Goal: Transaction & Acquisition: Purchase product/service

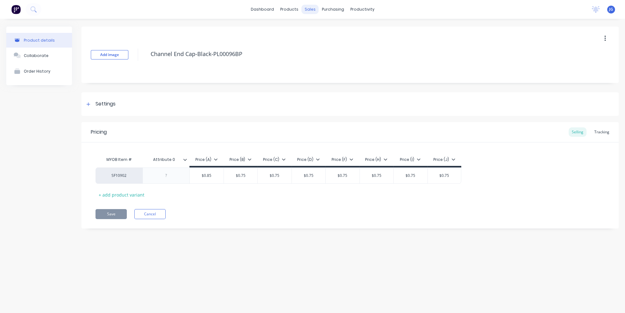
type textarea "x"
click at [319, 27] on link "Sales Orders" at bounding box center [342, 29] width 83 height 13
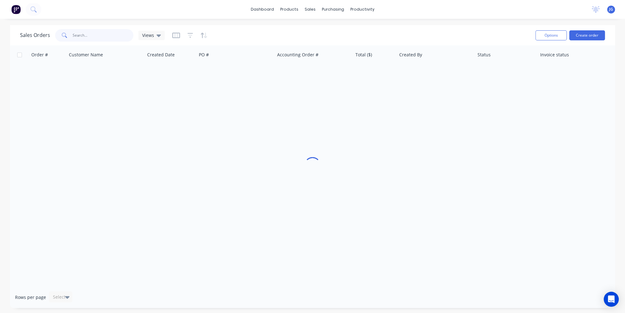
click at [84, 41] on input "text" at bounding box center [103, 35] width 61 height 13
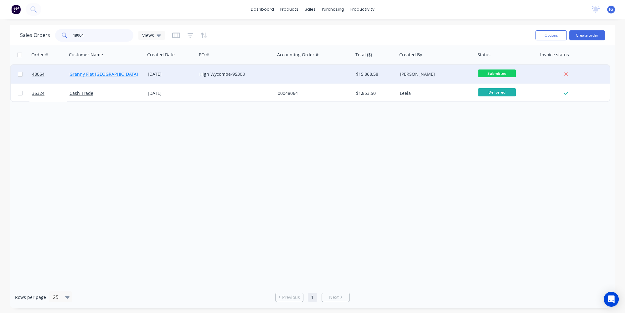
type input "48064"
click at [100, 76] on link "Granny Flat WA" at bounding box center [104, 74] width 69 height 6
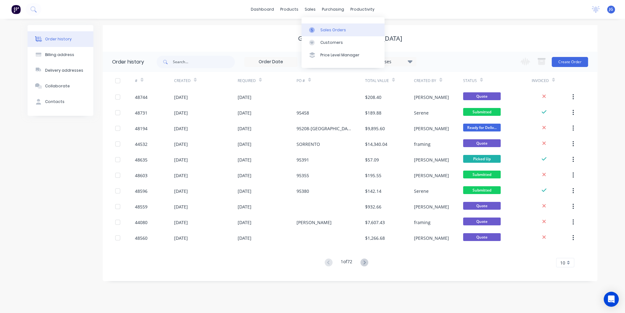
click at [315, 30] on div at bounding box center [313, 30] width 9 height 6
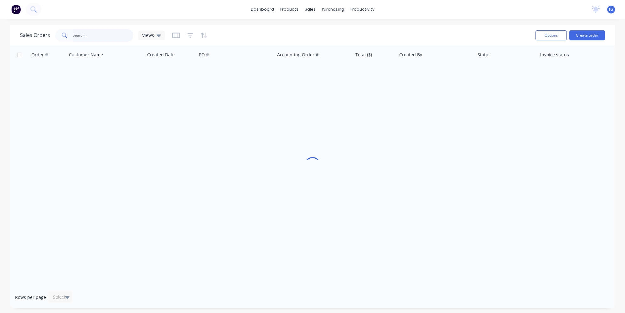
click at [98, 37] on input "text" at bounding box center [103, 35] width 61 height 13
type input "48064"
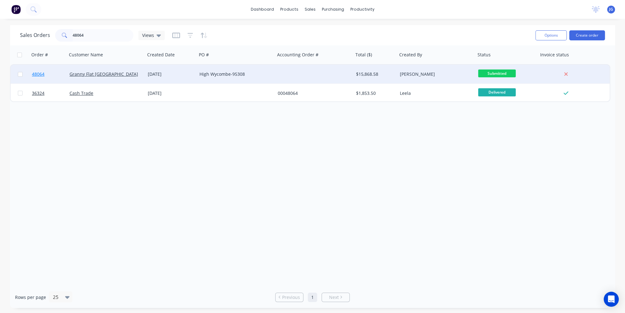
click at [57, 74] on link "48064" at bounding box center [51, 74] width 38 height 19
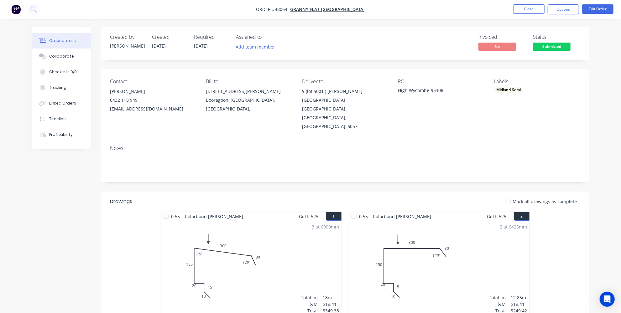
click at [18, 8] on img "button" at bounding box center [15, 9] width 9 height 9
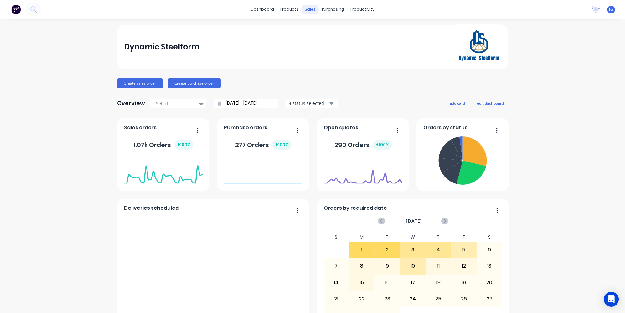
click at [308, 13] on div "sales" at bounding box center [309, 9] width 17 height 9
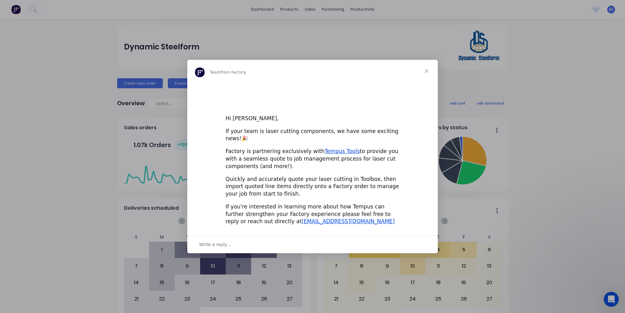
click at [312, 27] on div "Intercom messenger" at bounding box center [312, 156] width 625 height 313
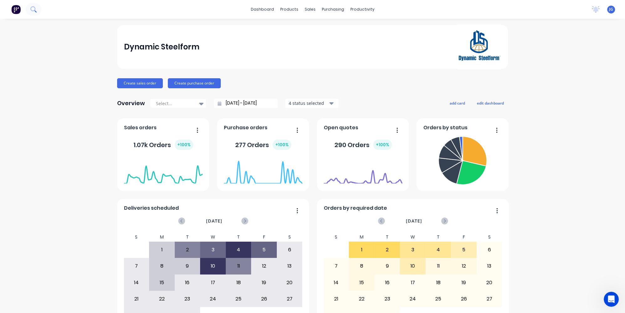
click at [37, 10] on button at bounding box center [34, 9] width 16 height 13
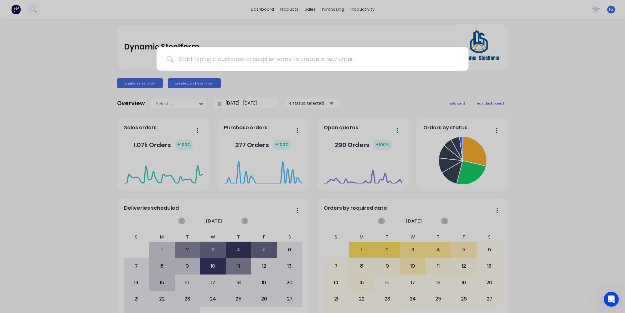
drag, startPoint x: 244, startPoint y: 36, endPoint x: 351, endPoint y: 17, distance: 108.5
click at [245, 36] on div at bounding box center [312, 156] width 625 height 313
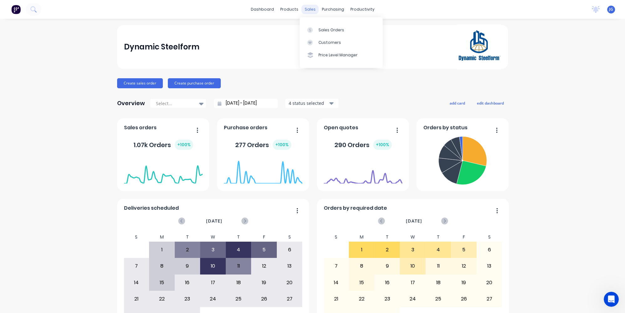
drag, startPoint x: 306, startPoint y: 12, endPoint x: 313, endPoint y: 19, distance: 10.0
click at [307, 12] on div "sales" at bounding box center [309, 9] width 17 height 9
click at [312, 26] on link "Sales Orders" at bounding box center [341, 29] width 83 height 13
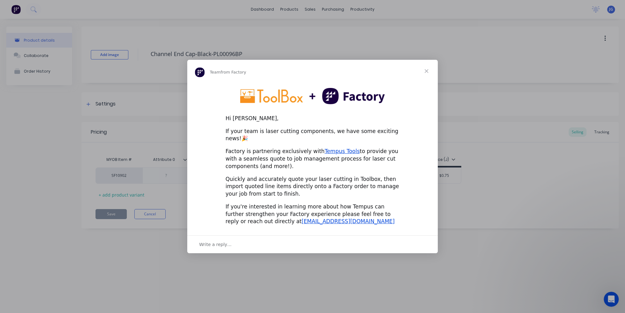
click at [424, 75] on span "Close" at bounding box center [426, 71] width 23 height 23
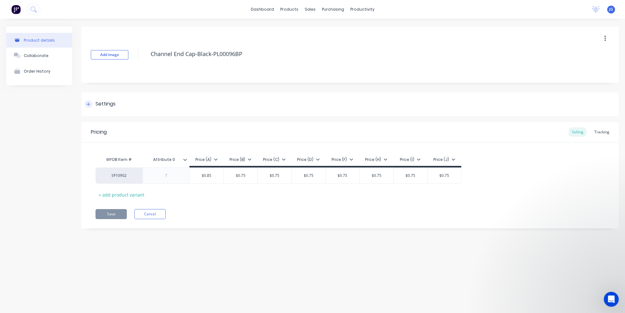
type textarea "x"
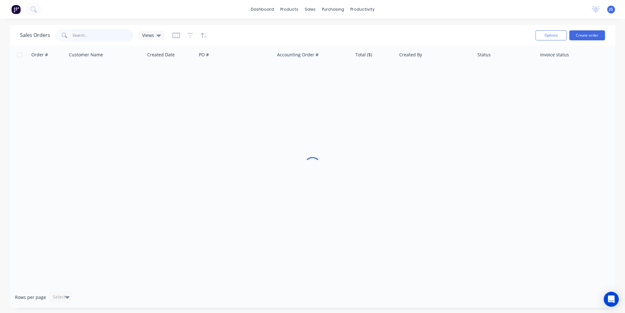
click at [104, 38] on input "text" at bounding box center [103, 35] width 61 height 13
paste input "403 466 933"
type input "403 466 933"
click at [595, 35] on button "Create order" at bounding box center [587, 35] width 36 height 10
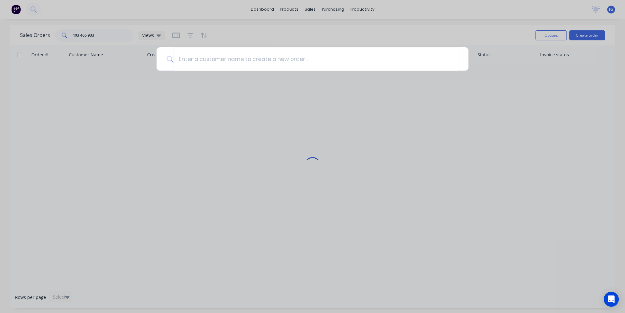
click at [119, 106] on div at bounding box center [312, 156] width 625 height 313
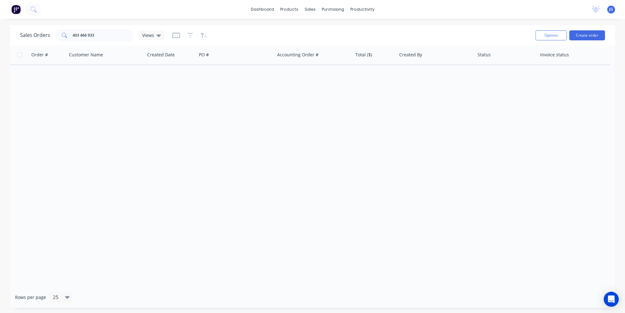
click at [111, 24] on div "dashboard products sales purchasing productivity dashboard products Product Cat…" at bounding box center [312, 156] width 625 height 313
drag, startPoint x: 318, startPoint y: 41, endPoint x: 311, endPoint y: 38, distance: 7.3
click at [318, 41] on div at bounding box center [313, 43] width 9 height 6
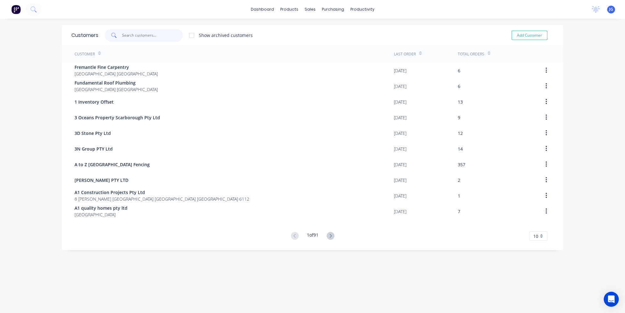
click at [144, 36] on input "text" at bounding box center [152, 35] width 61 height 13
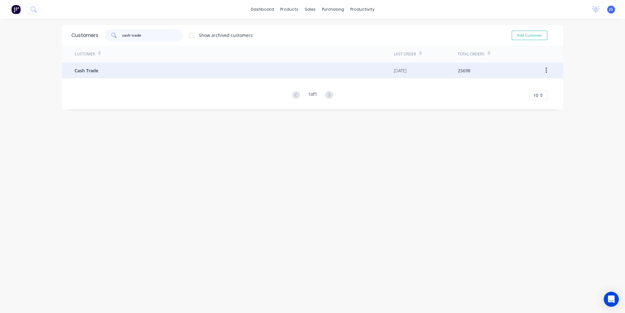
type input "cash trade"
click at [119, 66] on div "Cash Trade" at bounding box center [234, 71] width 319 height 16
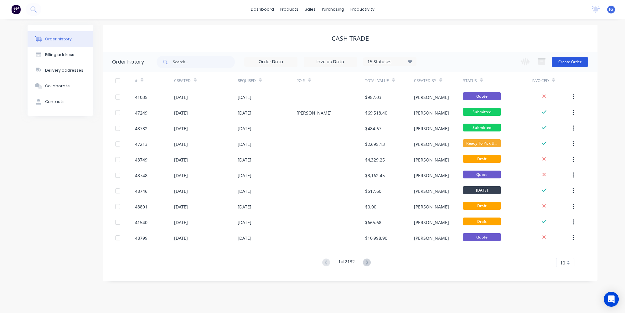
click at [564, 62] on button "Create Order" at bounding box center [570, 62] width 36 height 10
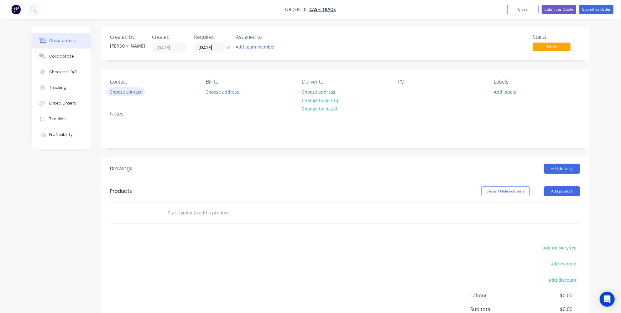
click at [130, 93] on button "Choose contact" at bounding box center [125, 91] width 39 height 8
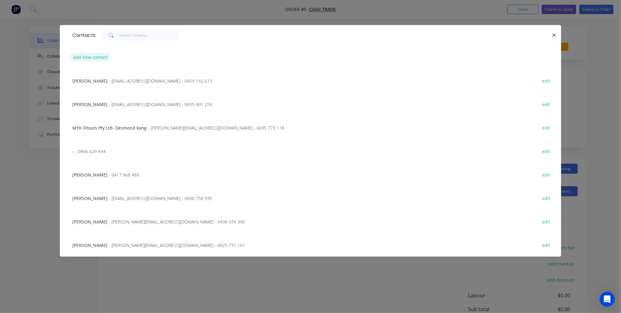
click at [94, 59] on button "add new contact" at bounding box center [90, 57] width 41 height 8
select select "AU"
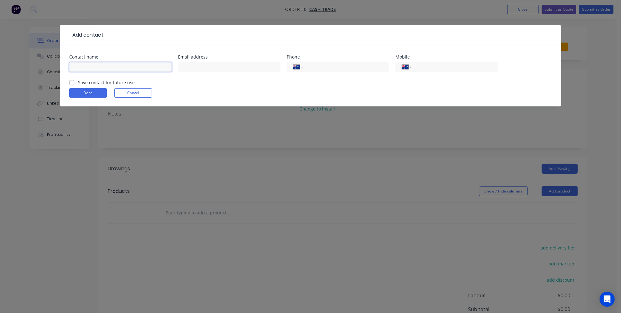
click at [103, 62] on input "text" at bounding box center [120, 66] width 102 height 9
paste input "Ivy Lee"
type input "Ivy Lee"
click at [334, 64] on input "tel" at bounding box center [344, 67] width 75 height 7
click at [221, 66] on input "text" at bounding box center [229, 66] width 102 height 9
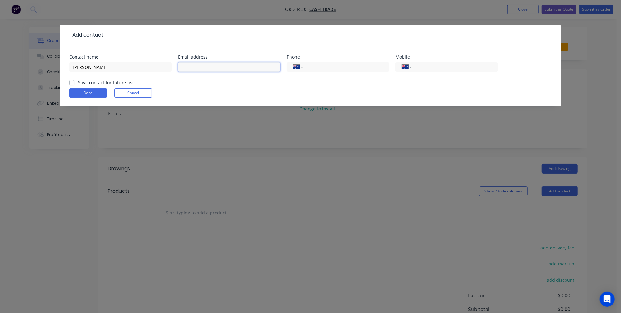
paste input "ivy@hyqualty.com.au"
type input "ivy@hyqualty.com.au"
click at [346, 65] on input "tel" at bounding box center [344, 67] width 75 height 7
paste input "0403 466 933"
type input "0403 466 933"
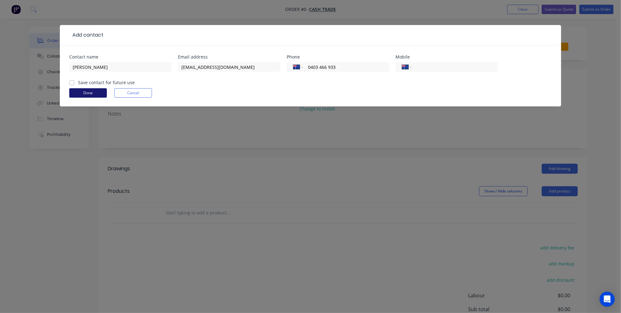
click at [87, 92] on button "Done" at bounding box center [88, 92] width 38 height 9
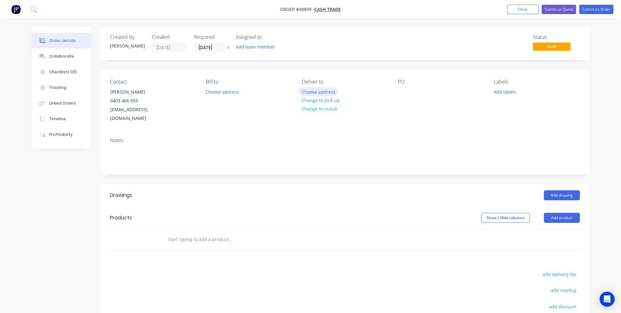
click at [322, 90] on button "Choose address" at bounding box center [318, 91] width 40 height 8
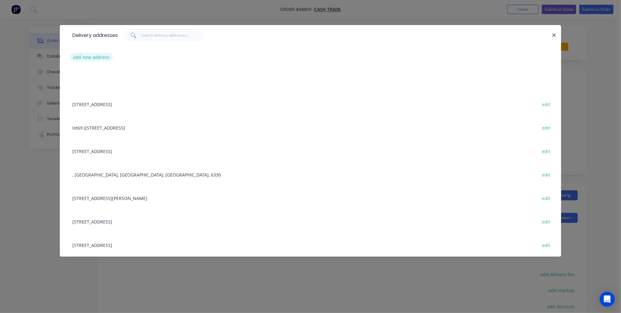
click at [87, 55] on button "add new address" at bounding box center [91, 57] width 43 height 8
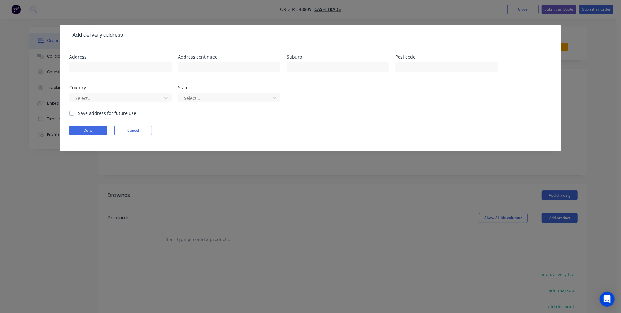
click at [149, 71] on div at bounding box center [120, 70] width 102 height 18
click at [147, 68] on input "text" at bounding box center [120, 66] width 102 height 9
paste input "Unit 5, 25 Gympie Way, Willetton, WA 6155"
drag, startPoint x: 139, startPoint y: 67, endPoint x: 121, endPoint y: 67, distance: 18.8
click at [121, 67] on input "Unit 5, 25 Gympie Way, Willetton, WA 6155" at bounding box center [120, 66] width 102 height 9
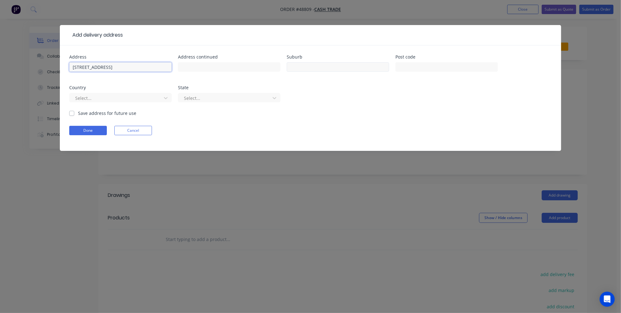
type input "Unit 5, 25 Gympie Way, Willetton, WA 6155"
click at [360, 62] on input "text" at bounding box center [337, 66] width 102 height 9
paste input "Willetton"
type input "WILLETTON"
click at [416, 67] on input "text" at bounding box center [446, 66] width 102 height 9
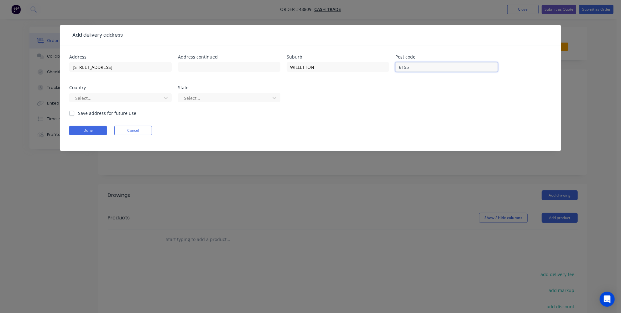
type input "6155"
click at [384, 92] on div "Address Unit 5, 25 Gympie Way, Willetton, WA 6155 Address continued Suburb WILL…" at bounding box center [310, 82] width 482 height 55
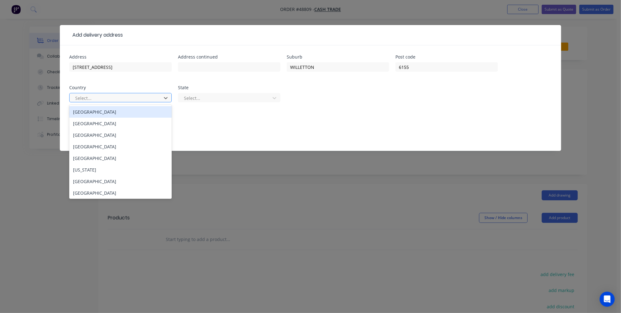
click at [119, 96] on div at bounding box center [117, 98] width 84 height 8
click at [108, 114] on div "Australia" at bounding box center [120, 112] width 102 height 12
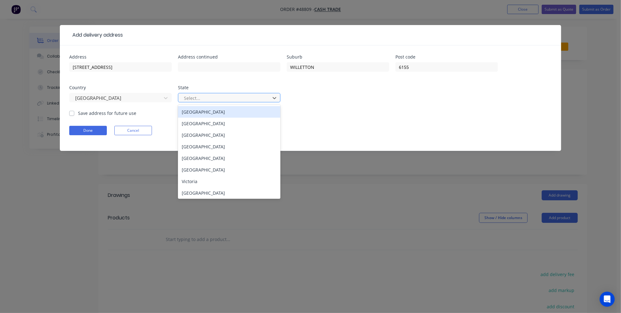
click at [186, 95] on div at bounding box center [225, 98] width 84 height 8
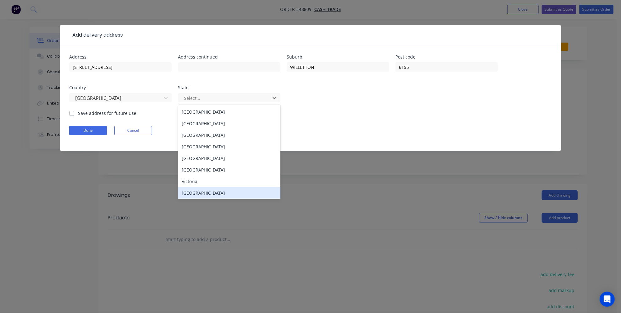
click at [191, 191] on div "Western Australia" at bounding box center [229, 193] width 102 height 12
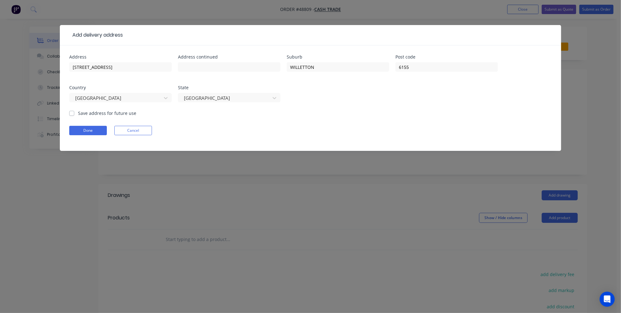
click at [230, 111] on form "Address Unit 5, 25 Gympie Way, Willetton, WA 6155 Address continued Suburb WILL…" at bounding box center [310, 103] width 482 height 96
click at [168, 68] on input "Unit 5, 25 Gympie Way, Willetton, WA 6155" at bounding box center [120, 66] width 102 height 9
type input "Unit 5, 25 Gympie Way"
click at [92, 131] on button "Done" at bounding box center [88, 130] width 38 height 9
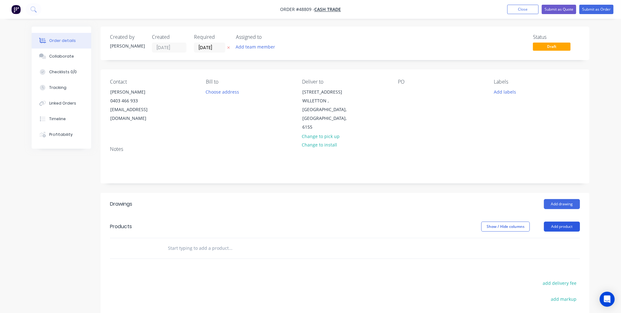
click at [563, 222] on button "Add product" at bounding box center [561, 227] width 36 height 10
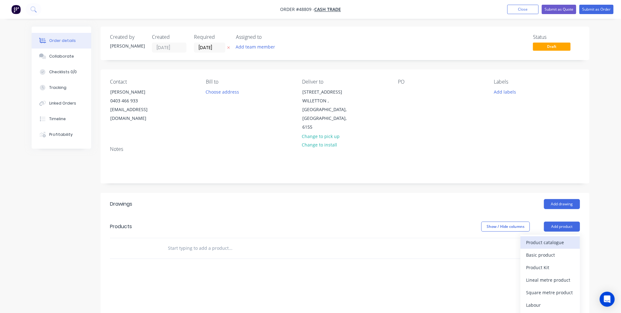
click at [552, 238] on div "Product catalogue" at bounding box center [550, 242] width 48 height 9
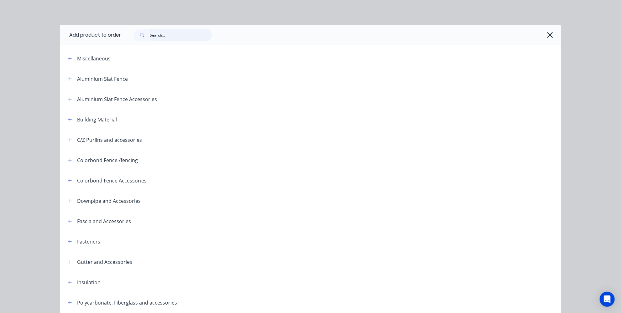
click at [158, 36] on input "text" at bounding box center [181, 35] width 62 height 13
paste input "SHS"
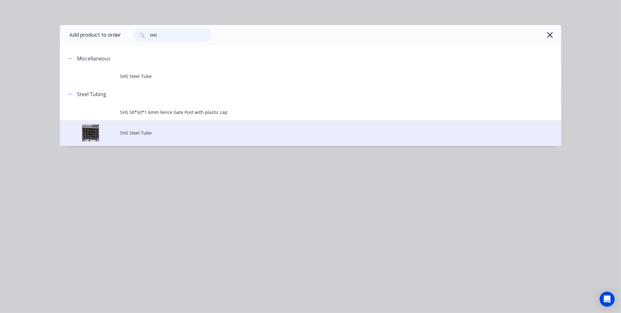
type input "SHS"
click at [140, 138] on td "SHS Steel Tube" at bounding box center [340, 133] width 441 height 26
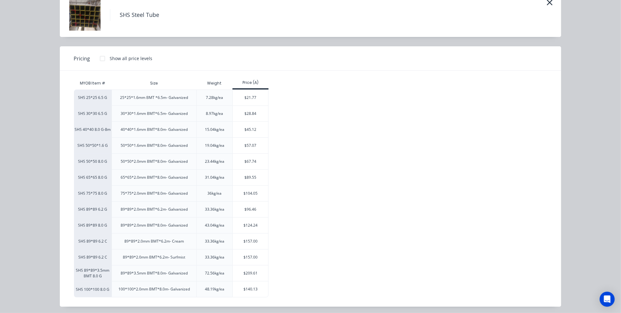
scroll to position [82, 0]
click at [253, 267] on div "$209.61" at bounding box center [250, 273] width 35 height 16
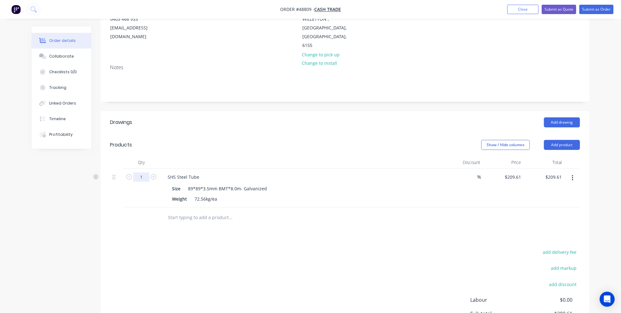
click at [145, 173] on input "1" at bounding box center [141, 177] width 16 height 9
click at [199, 173] on div "SHS Steel Tube" at bounding box center [183, 177] width 42 height 9
click at [222, 173] on div "SHS Steel Tube-Cut 6x 1200" at bounding box center [196, 177] width 68 height 9
click at [554, 140] on button "Add product" at bounding box center [561, 145] width 36 height 10
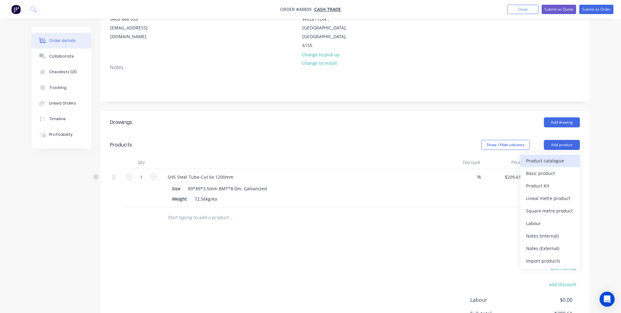
click at [550, 155] on button "Product catalogue" at bounding box center [549, 161] width 59 height 13
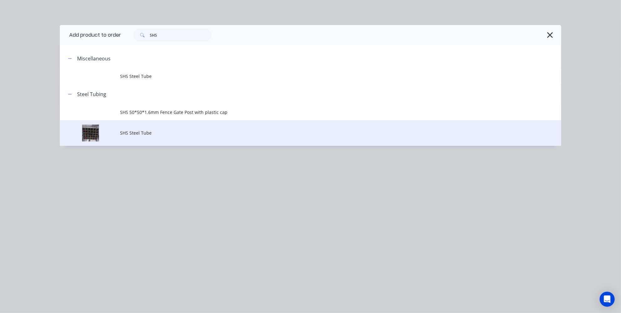
click at [178, 136] on span "SHS Steel Tube" at bounding box center [296, 133] width 353 height 7
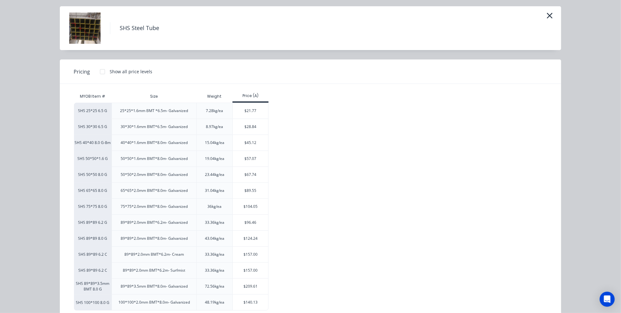
scroll to position [32, 0]
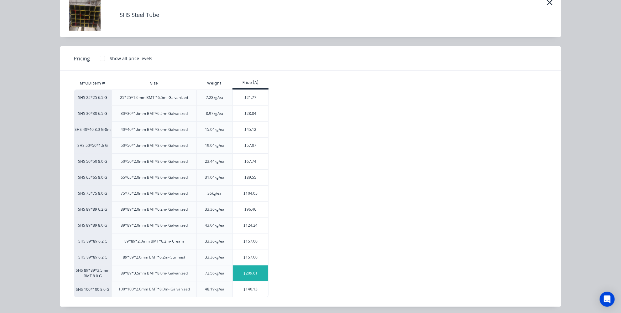
click at [250, 268] on div "$209.61" at bounding box center [250, 273] width 35 height 16
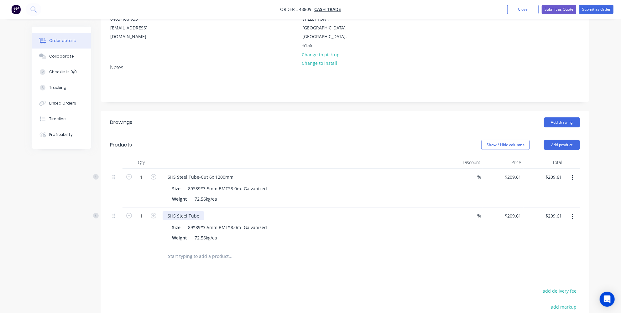
click at [201, 211] on div "SHS Steel Tube" at bounding box center [183, 215] width 42 height 9
click at [210, 173] on div "SHS Steel Tube-Cut 6x 1200mm" at bounding box center [200, 177] width 76 height 9
click at [209, 173] on div "SHS Steel Tube-Cut 6x 1200mm" at bounding box center [200, 177] width 76 height 9
click at [207, 173] on div "SHS Steel Tube-Cut 6x 1200mm" at bounding box center [200, 177] width 76 height 9
click at [209, 211] on div "SHS Steel Tube cut" at bounding box center [186, 215] width 49 height 9
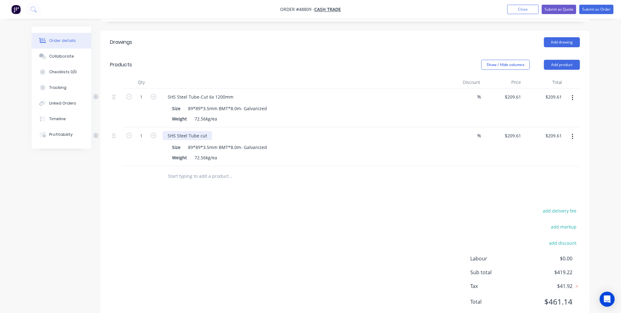
scroll to position [162, 0]
click at [208, 131] on div "SHS Steel Tube cut" at bounding box center [186, 135] width 49 height 9
click at [552, 59] on button "Add product" at bounding box center [561, 64] width 36 height 10
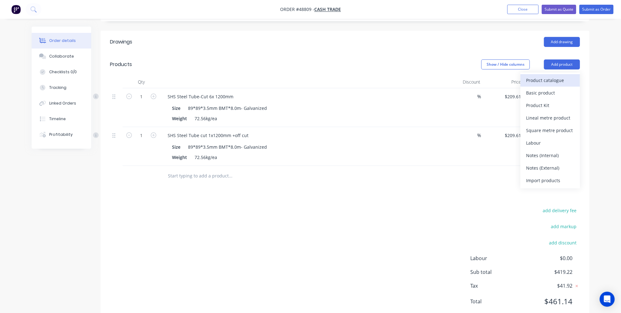
click at [540, 76] on div "Product catalogue" at bounding box center [550, 80] width 48 height 9
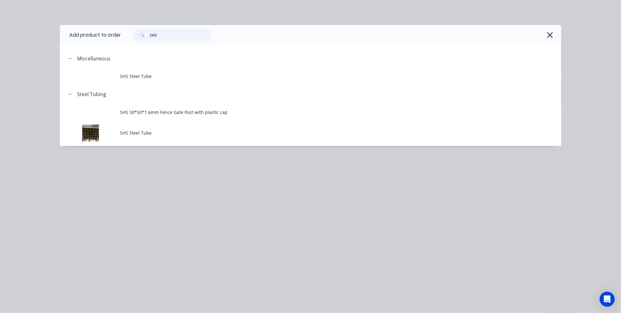
drag, startPoint x: 182, startPoint y: 35, endPoint x: 102, endPoint y: 36, distance: 79.8
click at [106, 36] on header "Add product to order SHS" at bounding box center [310, 35] width 501 height 20
type input "cutting"
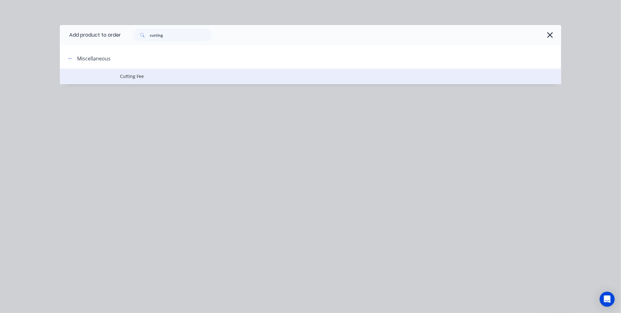
click at [169, 78] on span "Cutting Fee" at bounding box center [296, 76] width 353 height 7
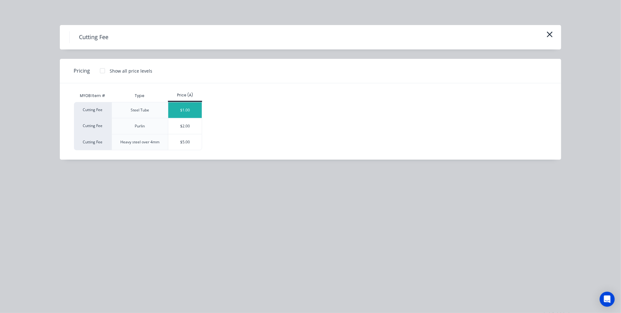
click at [185, 109] on div "$1.00" at bounding box center [184, 110] width 33 height 16
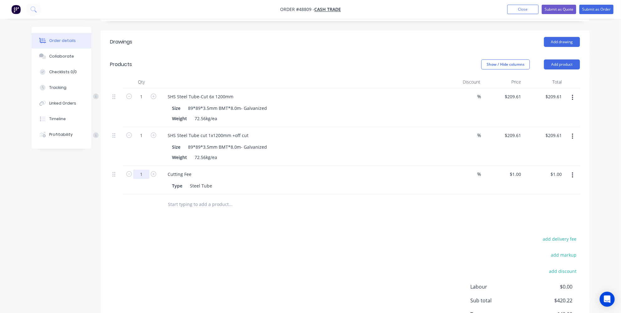
click at [145, 101] on input "1" at bounding box center [141, 96] width 16 height 9
type input "5"
type input "$5.00"
click at [218, 247] on div "add delivery fee add markup add discount Labour $0.00 Sub total $420.22 Tax $42…" at bounding box center [345, 288] width 470 height 107
click at [560, 59] on button "Add product" at bounding box center [561, 64] width 36 height 10
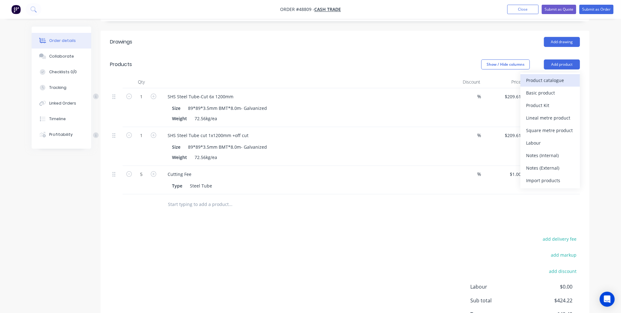
click at [536, 76] on div "Product catalogue" at bounding box center [550, 80] width 48 height 9
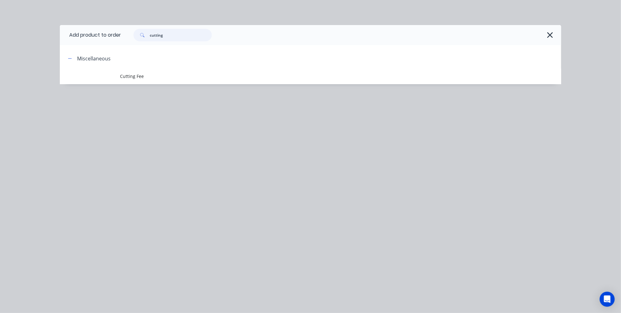
drag, startPoint x: 176, startPoint y: 37, endPoint x: 123, endPoint y: 33, distance: 52.7
click at [130, 36] on div "cutting" at bounding box center [169, 35] width 85 height 13
type input "r"
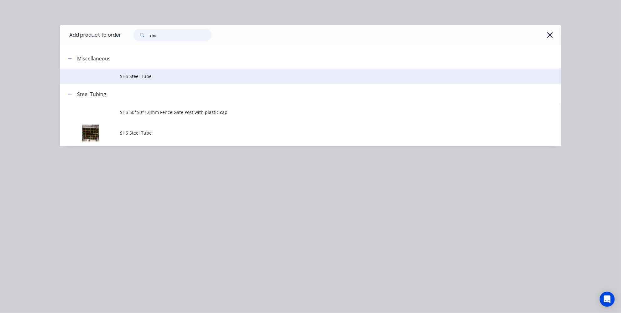
type input "shs"
click at [137, 79] on span "SHS Steel Tube" at bounding box center [296, 76] width 353 height 7
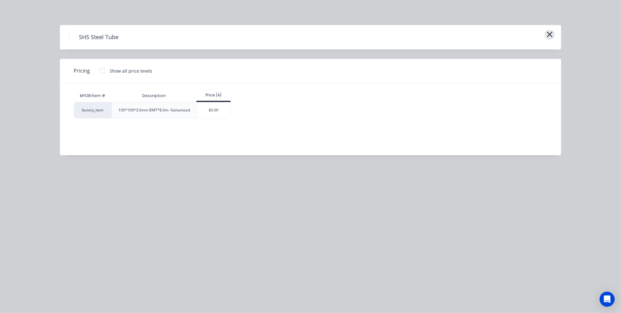
click at [545, 32] on button "button" at bounding box center [549, 35] width 10 height 10
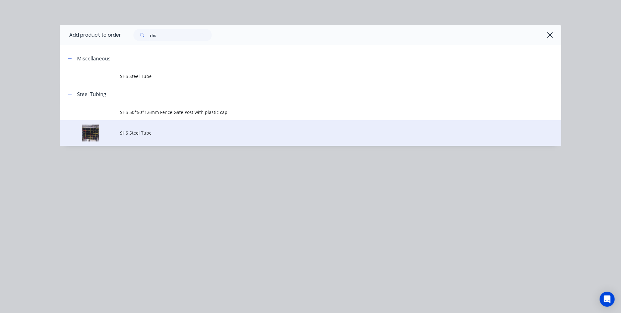
click at [123, 130] on span "SHS Steel Tube" at bounding box center [296, 133] width 353 height 7
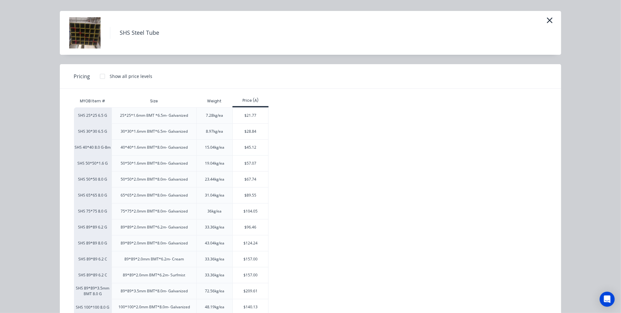
scroll to position [32, 0]
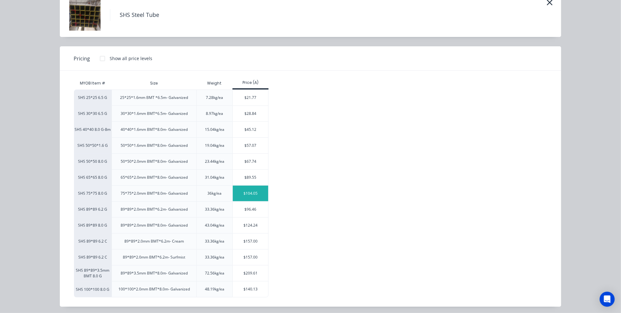
click at [244, 192] on div "$104.05" at bounding box center [250, 194] width 35 height 16
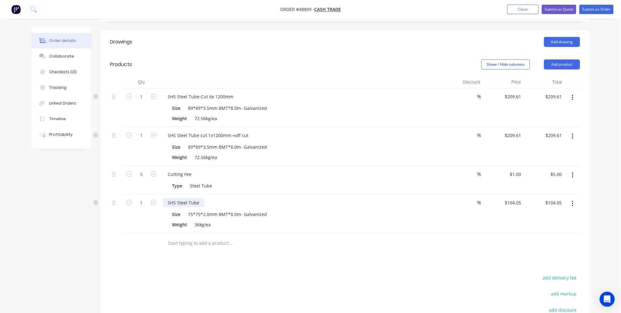
click at [198, 198] on div "SHS Steel Tube" at bounding box center [183, 202] width 42 height 9
click at [212, 92] on div "SHS Steel Tube-Cut 6x 1200mm" at bounding box center [200, 96] width 76 height 9
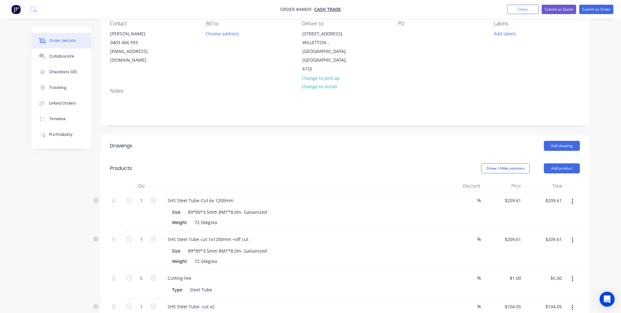
scroll to position [144, 0]
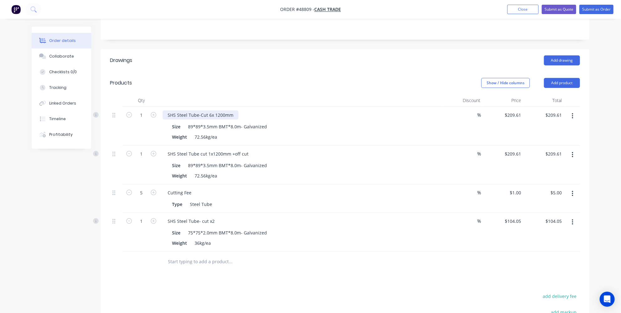
click at [214, 111] on div "SHS Steel Tube-Cut 6x 1200mm" at bounding box center [200, 115] width 76 height 9
click at [214, 217] on div "SHS Steel Tube- cut x2" at bounding box center [190, 221] width 57 height 9
click at [220, 217] on div "SHS Steel Tube- cut x2 @" at bounding box center [193, 221] width 62 height 9
click at [244, 270] on div "Drawings Add drawing Products Show / Hide columns Add product Qty Discount Pric…" at bounding box center [344, 228] width 488 height 359
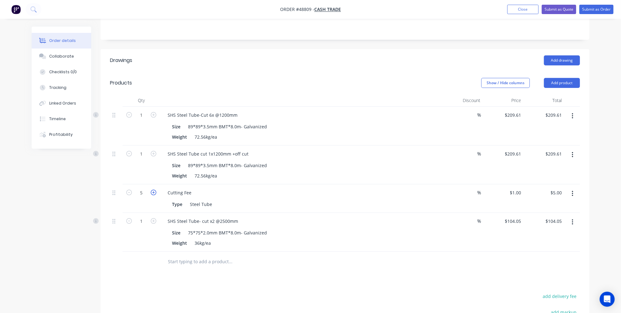
click at [151, 190] on icon "button" at bounding box center [154, 193] width 6 height 6
type input "6"
type input "$6.00"
click at [151, 190] on icon "button" at bounding box center [154, 193] width 6 height 6
type input "7"
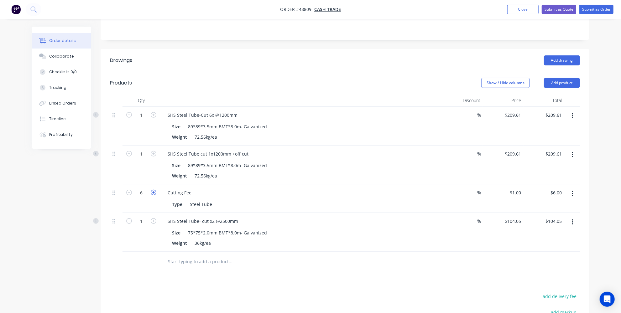
type input "$7.00"
click at [145, 252] on div at bounding box center [141, 262] width 38 height 20
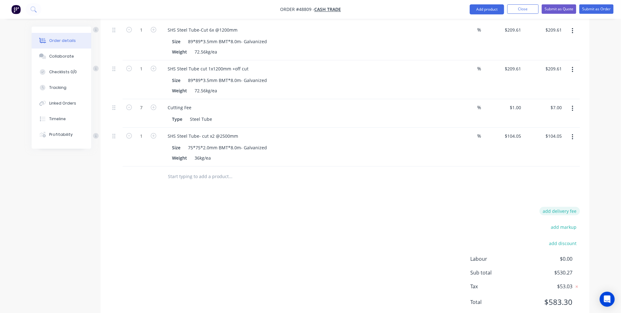
click at [568, 207] on button "add delivery fee" at bounding box center [559, 211] width 40 height 8
type input "65"
click at [437, 187] on div "Drawings Add drawing Products Show / Hide columns Add product Qty Discount Pric…" at bounding box center [344, 144] width 488 height 356
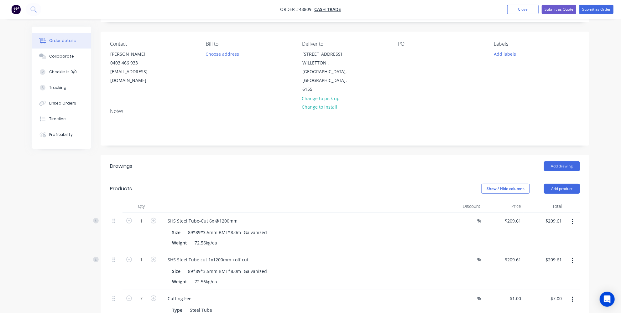
scroll to position [27, 0]
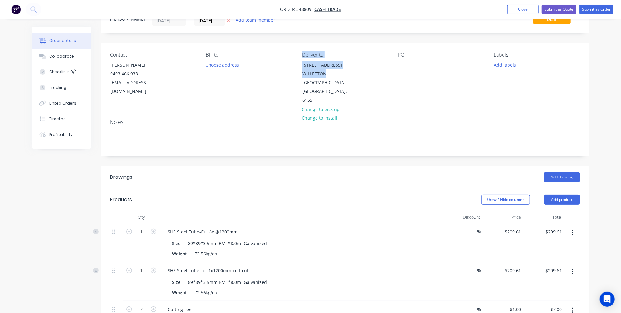
drag, startPoint x: 326, startPoint y: 73, endPoint x: 294, endPoint y: 72, distance: 32.3
click at [294, 72] on div "Contact Ivy Lee 0403 466 933 ivy@hyqualty.com.au Bill to Choose address Deliver…" at bounding box center [344, 79] width 488 height 72
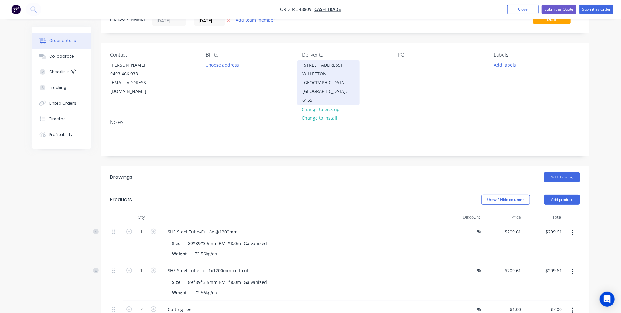
click at [308, 85] on div "WILLETTON , Western Australia, Australia, 6155" at bounding box center [328, 87] width 52 height 35
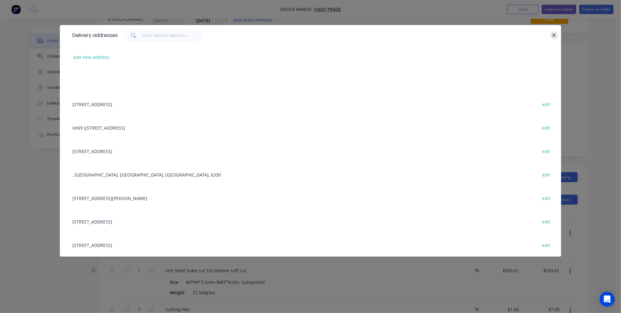
click at [553, 36] on icon "button" at bounding box center [554, 36] width 4 height 6
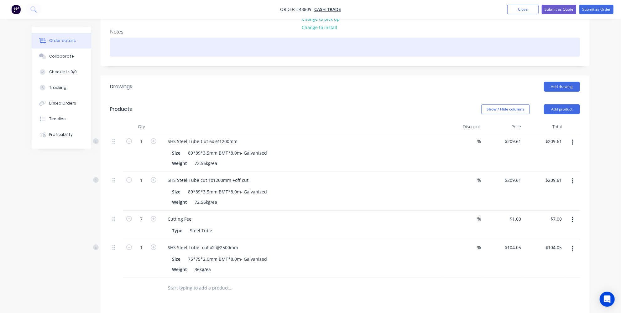
scroll to position [85, 0]
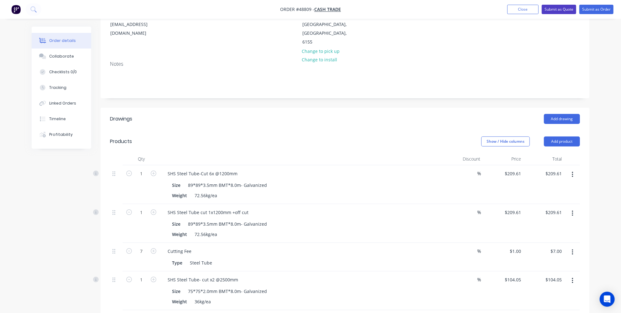
click at [557, 5] on button "Submit as Quote" at bounding box center [558, 9] width 34 height 9
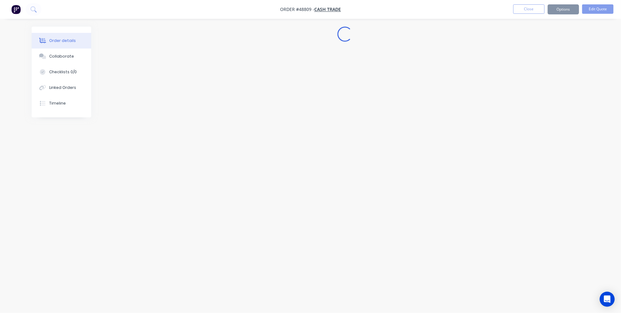
scroll to position [0, 0]
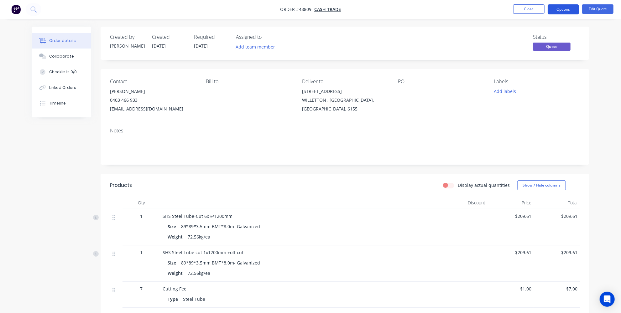
click at [563, 10] on button "Options" at bounding box center [562, 9] width 31 height 10
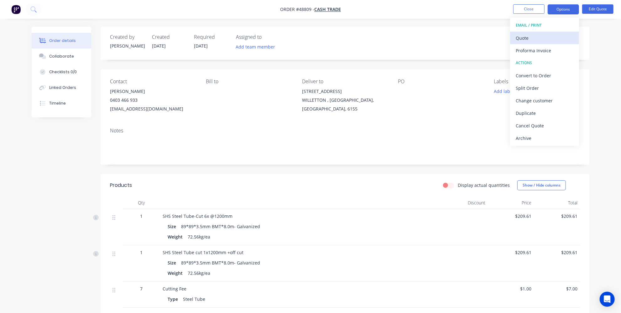
click at [543, 39] on div "Quote" at bounding box center [544, 37] width 58 height 9
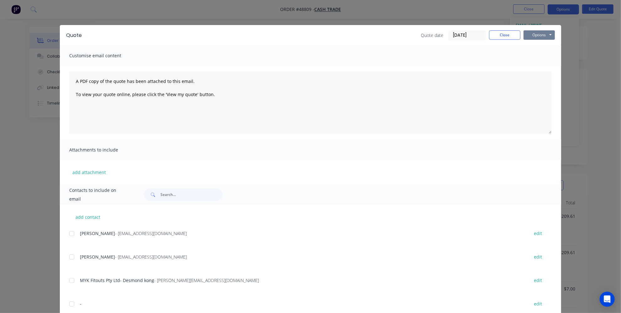
click at [549, 39] on button "Options" at bounding box center [538, 34] width 31 height 9
click at [534, 66] on button "Email" at bounding box center [543, 67] width 40 height 10
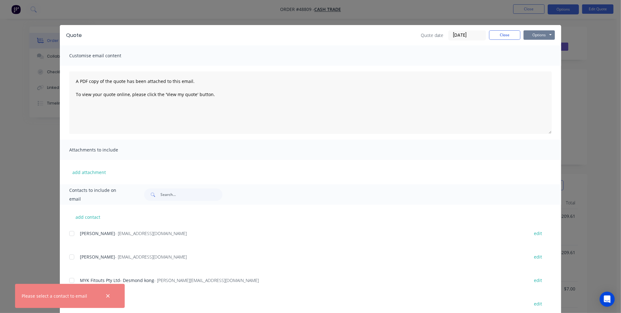
click at [537, 33] on button "Options" at bounding box center [538, 34] width 31 height 9
click at [536, 52] on button "Print" at bounding box center [543, 56] width 40 height 10
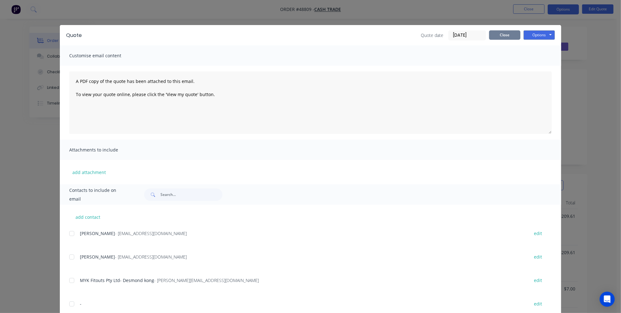
click at [500, 36] on button "Close" at bounding box center [504, 34] width 31 height 9
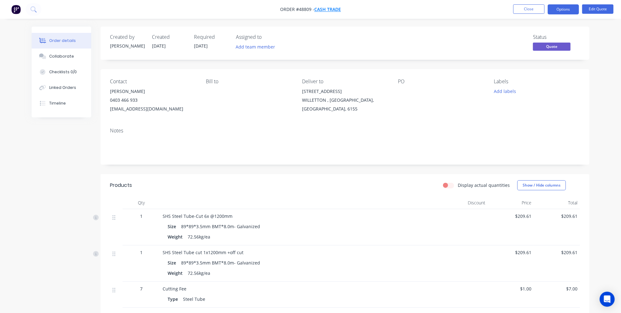
click at [331, 10] on span "Cash Trade" at bounding box center [327, 10] width 27 height 6
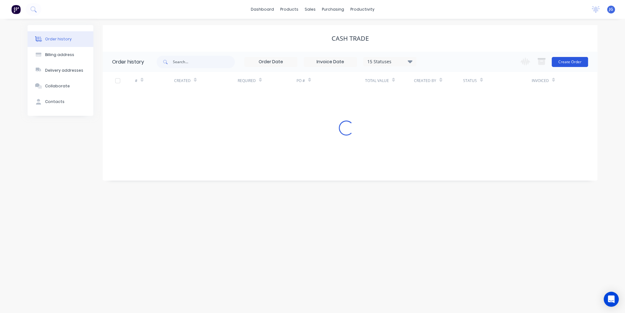
click at [566, 66] on button "Create Order" at bounding box center [570, 62] width 36 height 10
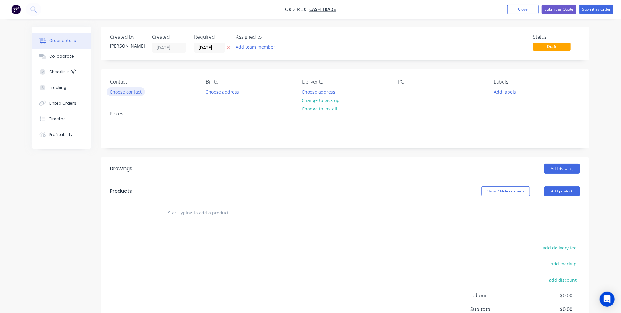
click at [135, 89] on button "Choose contact" at bounding box center [125, 91] width 39 height 8
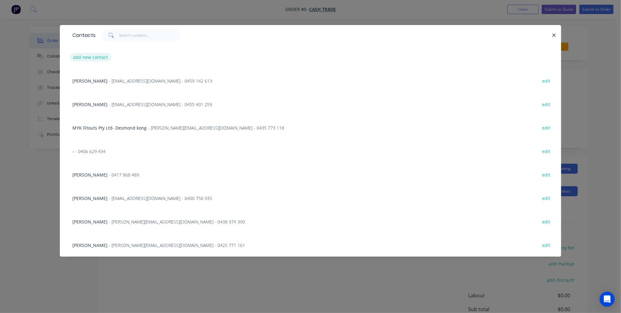
click at [103, 54] on button "add new contact" at bounding box center [90, 57] width 41 height 8
select select "AU"
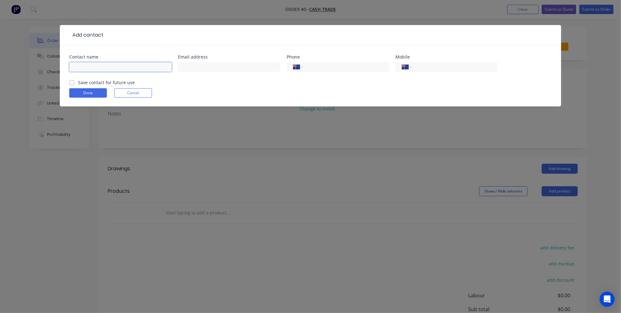
click at [123, 71] on input "text" at bounding box center [120, 66] width 102 height 9
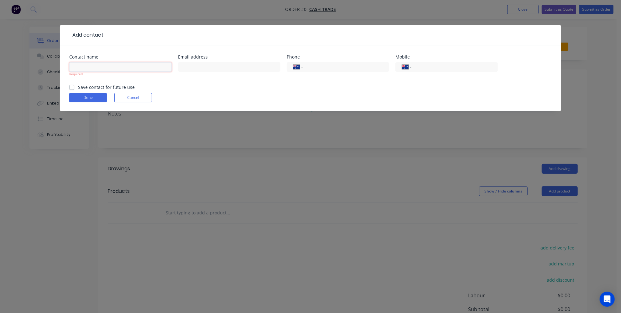
paste input "Joe"
type input "Joe"
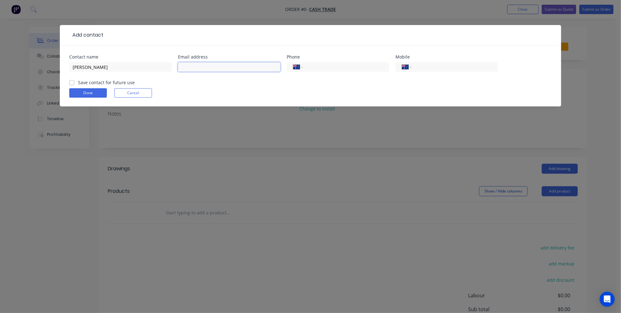
click at [257, 69] on input "text" at bounding box center [229, 66] width 102 height 9
click at [363, 67] on input "tel" at bounding box center [344, 67] width 75 height 7
paste input "0432 923 026"
type input "0432 923 026"
click at [253, 64] on input "text" at bounding box center [229, 66] width 102 height 9
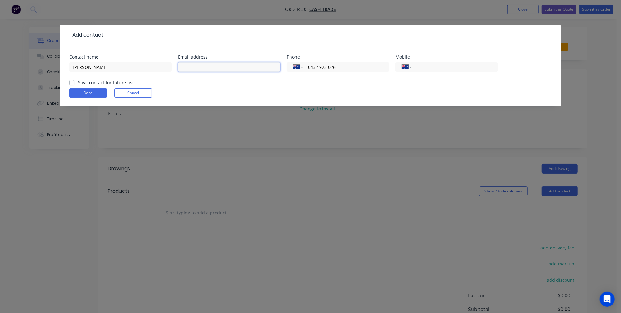
paste input "Joe Moloney <joemoloneyk@gmail.com>"
drag, startPoint x: 210, startPoint y: 68, endPoint x: 175, endPoint y: 70, distance: 34.5
click at [175, 70] on div "Contact name Joe Email address Joe Moloney <joemoloneyk@gmail.com> Phone Intern…" at bounding box center [310, 67] width 482 height 24
click at [243, 65] on input "joemoloneyk@gmail.com>" at bounding box center [229, 66] width 102 height 9
type input "joemoloneyk@gmail.com"
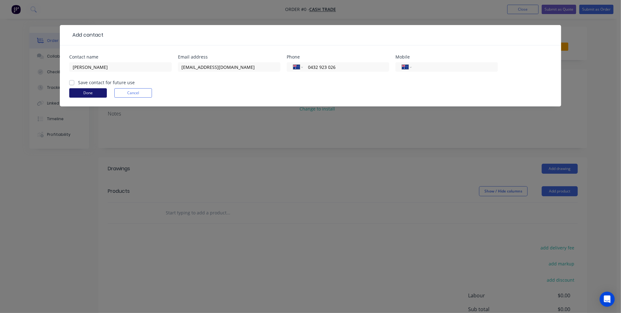
click at [87, 91] on button "Done" at bounding box center [88, 92] width 38 height 9
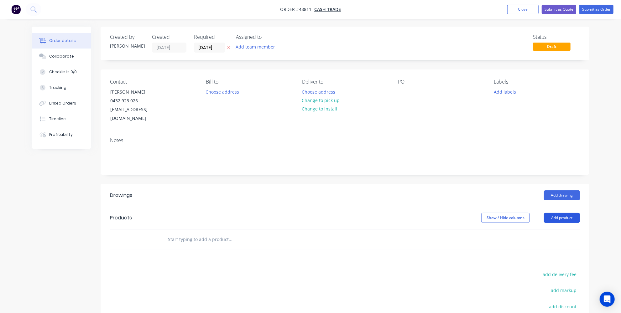
click at [567, 213] on button "Add product" at bounding box center [561, 218] width 36 height 10
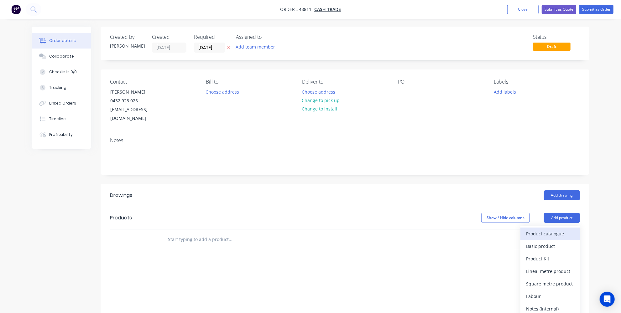
click at [556, 229] on div "Product catalogue" at bounding box center [550, 233] width 48 height 9
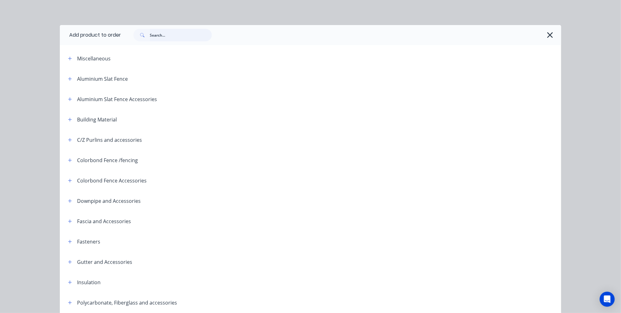
click at [177, 35] on input "text" at bounding box center [181, 35] width 62 height 13
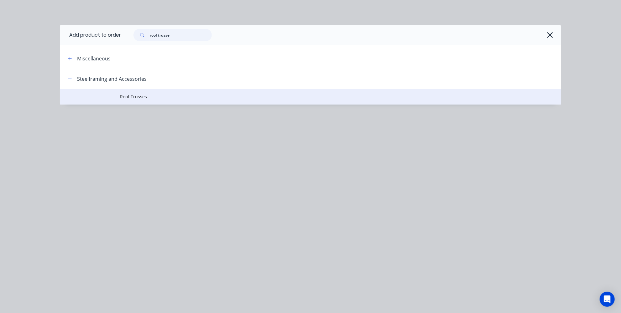
type input "roof trusse"
click at [125, 97] on span "Roof Trusses" at bounding box center [296, 96] width 353 height 7
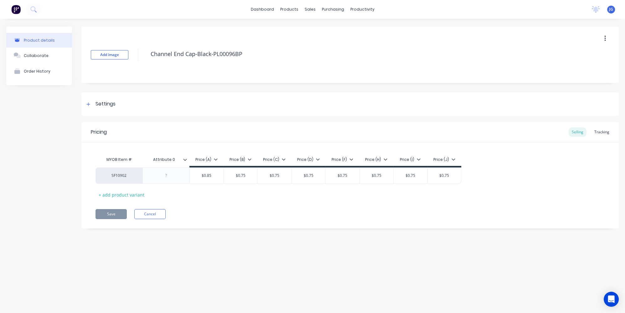
type textarea "x"
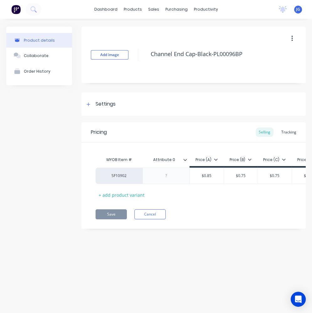
type textarea "x"
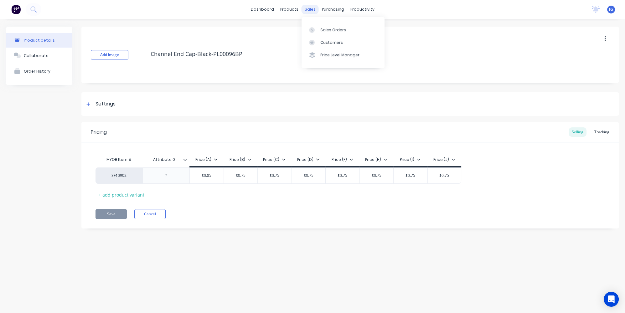
click at [312, 9] on div "sales" at bounding box center [309, 9] width 17 height 9
click at [312, 24] on link "Sales Orders" at bounding box center [342, 29] width 83 height 13
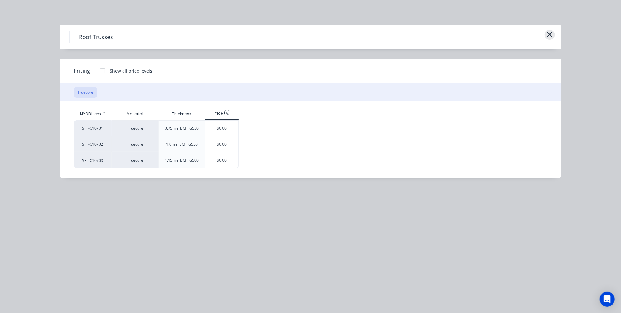
click at [550, 34] on icon "button" at bounding box center [549, 34] width 7 height 9
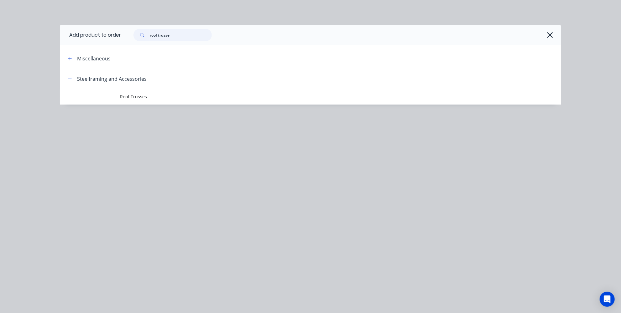
drag, startPoint x: 176, startPoint y: 33, endPoint x: 115, endPoint y: 37, distance: 61.8
click at [118, 36] on header "Add product to order roof trusse" at bounding box center [310, 35] width 501 height 20
type input "c channel"
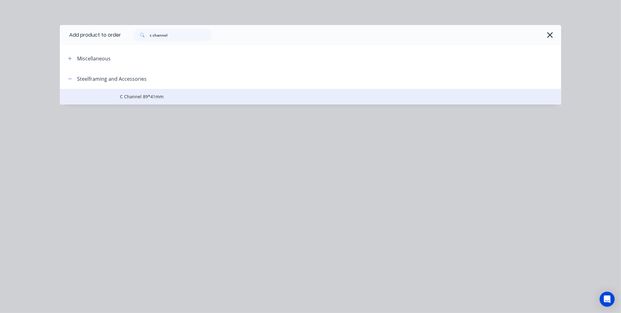
click at [148, 93] on td "C Channel 89*41mm" at bounding box center [340, 97] width 441 height 16
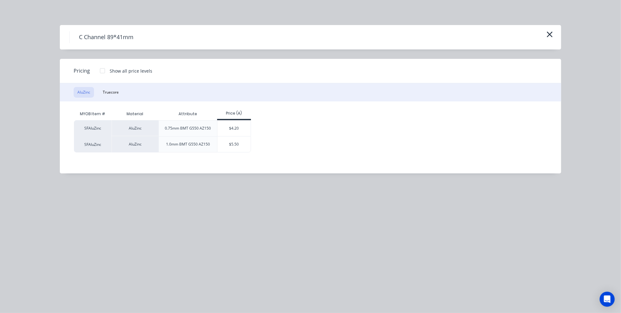
click at [111, 89] on button "Truecore" at bounding box center [110, 92] width 23 height 11
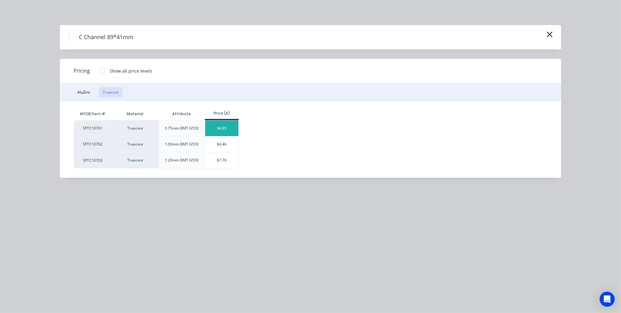
click at [221, 126] on div "$4.85" at bounding box center [221, 129] width 33 height 16
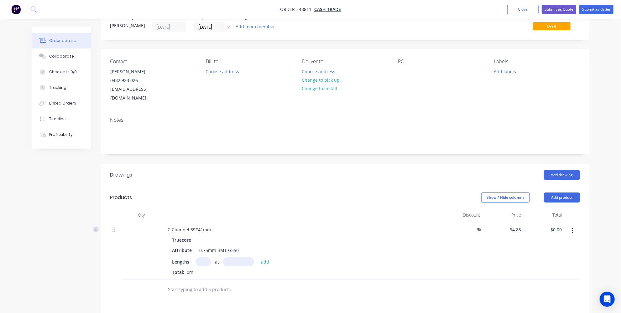
scroll to position [28, 0]
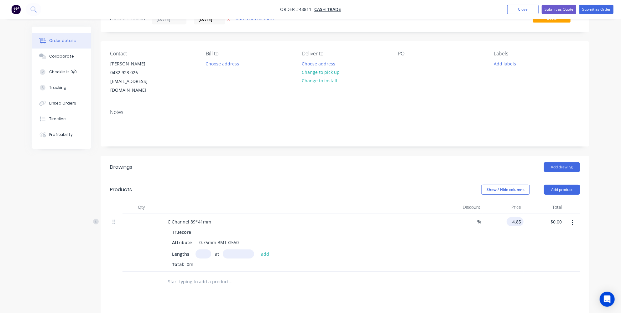
click at [520, 217] on input "4.85" at bounding box center [516, 221] width 14 height 9
type input "$4.85"
click at [241, 276] on input "text" at bounding box center [229, 282] width 125 height 13
click at [208, 250] on input "text" at bounding box center [203, 254] width 16 height 9
type input "1"
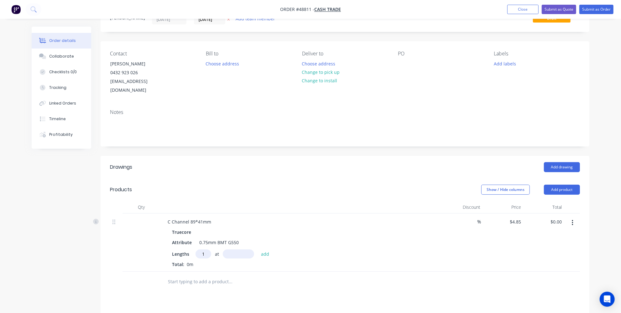
click at [242, 250] on input "text" at bounding box center [238, 254] width 31 height 9
type input "1000mm"
click at [263, 250] on button "add" at bounding box center [265, 254] width 15 height 8
click at [553, 217] on input "4.85" at bounding box center [556, 221] width 14 height 9
click at [557, 217] on input "4.85" at bounding box center [556, 221] width 14 height 9
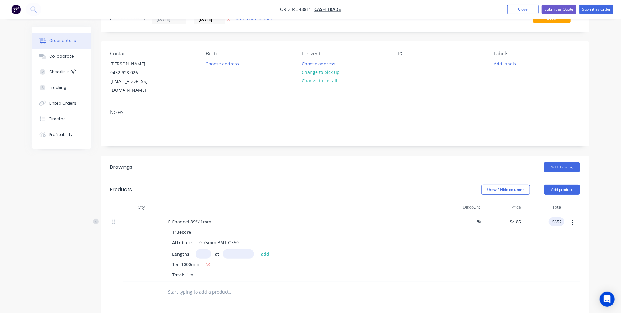
type input "6652"
type input "$6,652.00"
click at [603, 233] on div "Order details Collaborate Checklists 0/0 Tracking Linked Orders Timeline Profit…" at bounding box center [310, 210] width 621 height 477
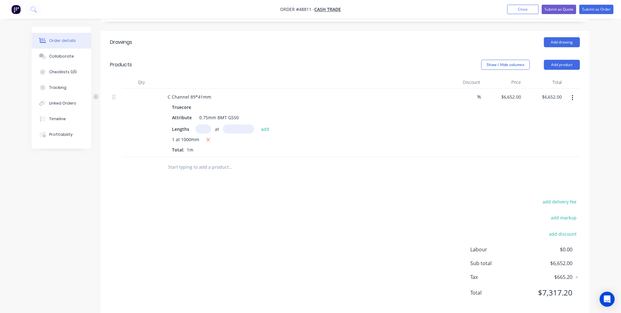
scroll to position [153, 0]
click at [212, 92] on div "C Channel 89*41mm" at bounding box center [189, 96] width 54 height 9
click at [217, 92] on div "C Channel 89*41mm(" at bounding box center [300, 96] width 277 height 9
click at [213, 92] on div "C Channel 89*41mm(" at bounding box center [189, 96] width 55 height 9
click at [248, 92] on div "C Channel 89*41mm( walls and trusses)" at bounding box center [209, 96] width 94 height 9
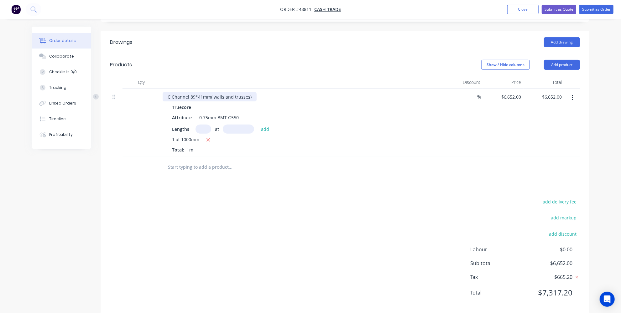
click at [231, 92] on div "C Channel 89*41mm( walls and trusses)" at bounding box center [209, 96] width 94 height 9
click at [265, 92] on div "C Channel 89*41mm( walls and roof trusses)" at bounding box center [300, 96] width 277 height 9
click at [262, 92] on div "C Channel 89*41mm( walls and roof trusses)" at bounding box center [214, 96] width 105 height 9
click at [273, 161] on input "text" at bounding box center [229, 167] width 125 height 13
click at [555, 60] on button "Add product" at bounding box center [561, 65] width 36 height 10
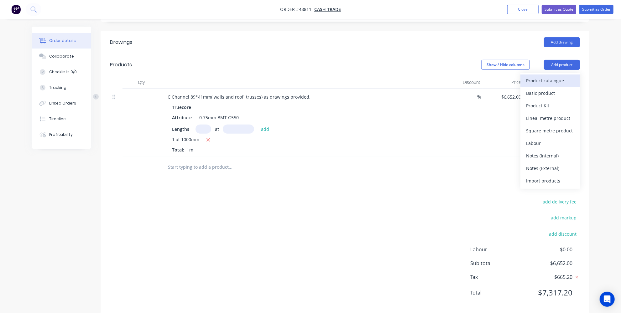
click at [544, 76] on div "Product catalogue" at bounding box center [550, 80] width 48 height 9
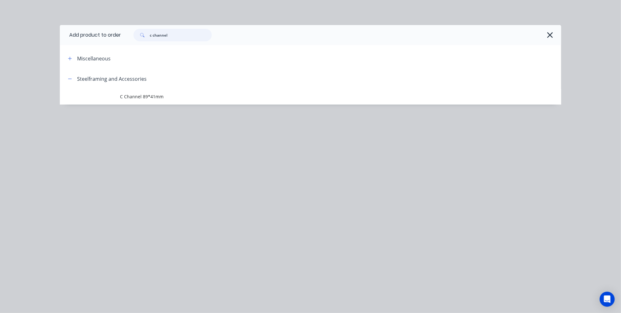
drag, startPoint x: 174, startPoint y: 36, endPoint x: 131, endPoint y: 39, distance: 43.7
click at [131, 39] on div "c channel" at bounding box center [169, 35] width 85 height 13
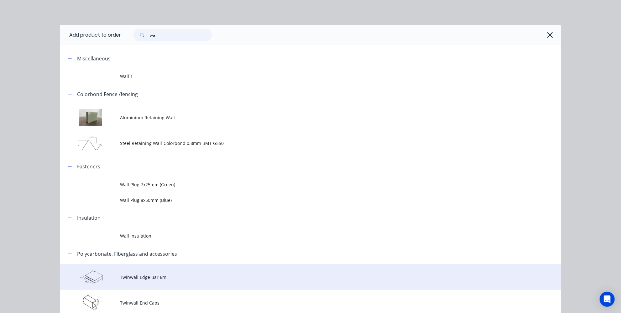
type input "w"
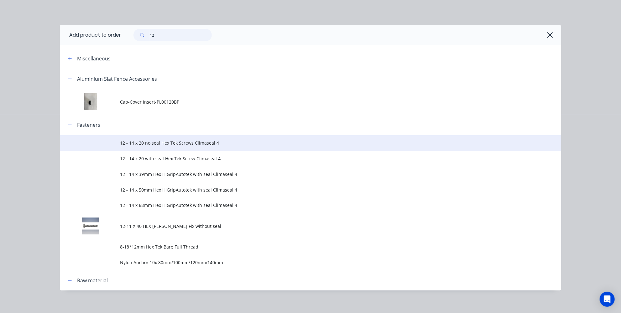
type input "12"
click at [204, 143] on span "12 - 14 x 20 no seal Hex Tek Screws Climaseal 4" at bounding box center [296, 143] width 353 height 7
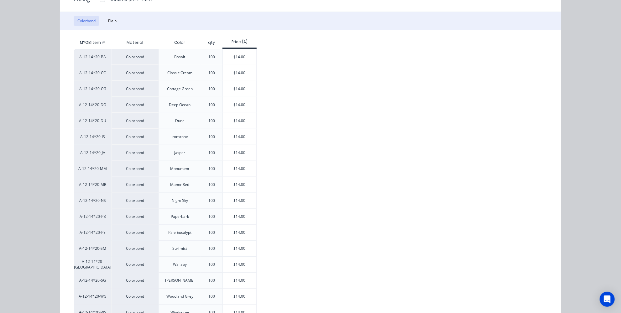
scroll to position [40, 0]
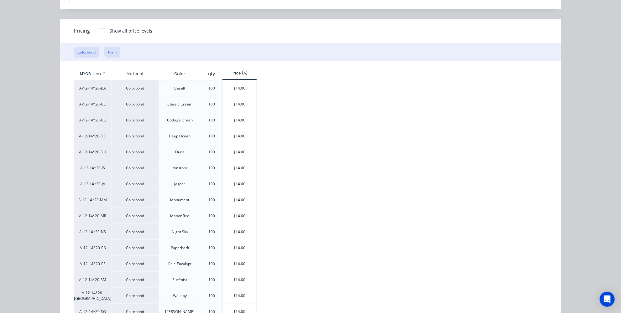
click at [113, 50] on button "Plain" at bounding box center [112, 52] width 16 height 11
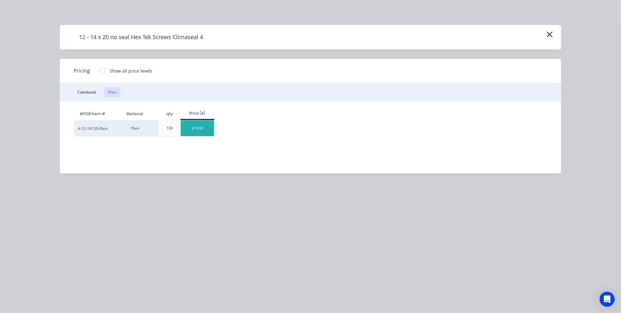
click at [198, 128] on div "$10.00" at bounding box center [197, 129] width 33 height 16
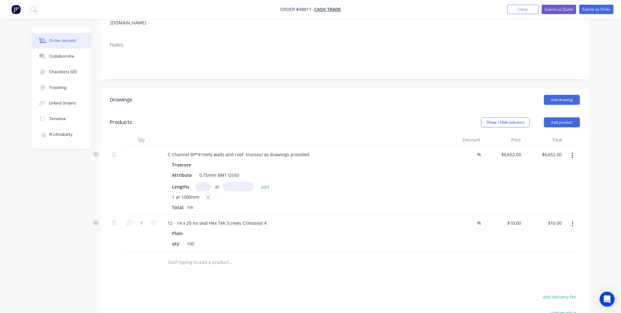
scroll to position [191, 0]
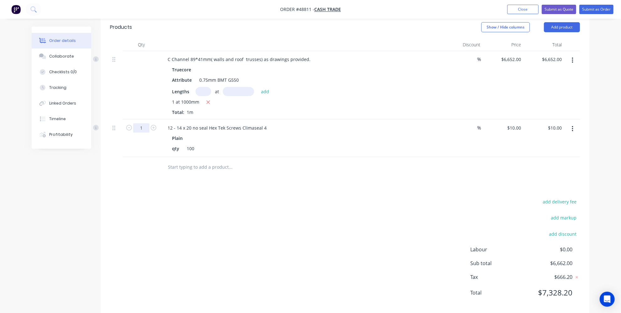
click at [147, 123] on input "1" at bounding box center [141, 127] width 16 height 9
type input "5"
type input "$50.00"
click at [227, 182] on div "Drawings Add drawing Products Show / Hide columns Add product Qty Discount Pric…" at bounding box center [344, 153] width 488 height 321
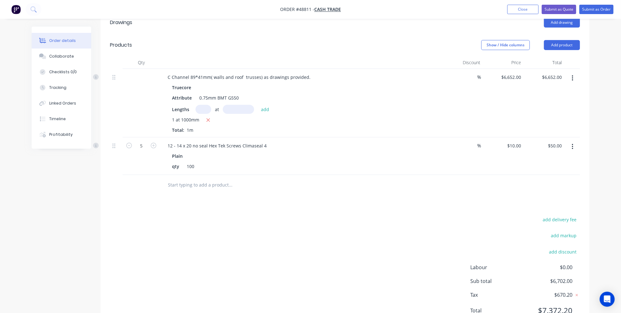
scroll to position [162, 0]
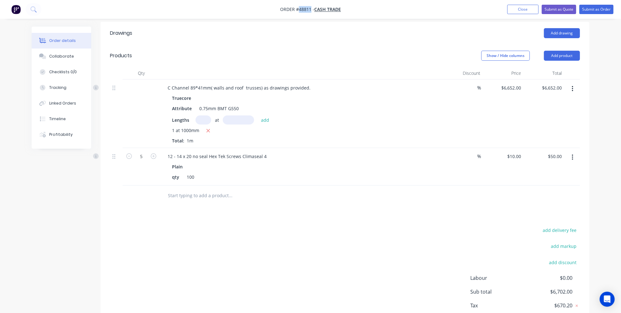
drag, startPoint x: 310, startPoint y: 11, endPoint x: 298, endPoint y: 11, distance: 11.9
click at [298, 11] on span "Order #48811 -" at bounding box center [297, 10] width 34 height 6
copy span "48811"
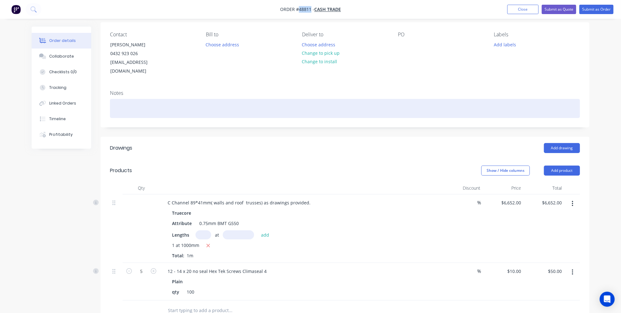
scroll to position [0, 0]
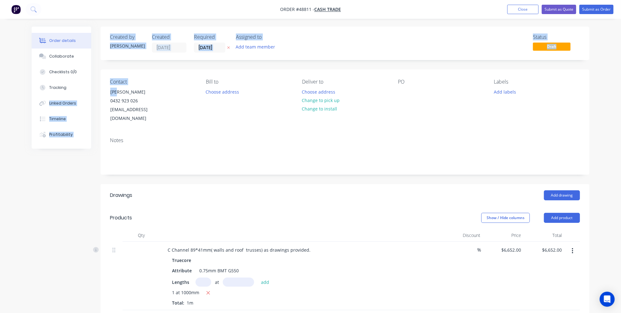
drag, startPoint x: 118, startPoint y: 91, endPoint x: 99, endPoint y: 89, distance: 19.8
click at [99, 89] on div "Order details Collaborate Checklists 0/0 Tracking Linked Orders Timeline Profit…" at bounding box center [310, 270] width 570 height 487
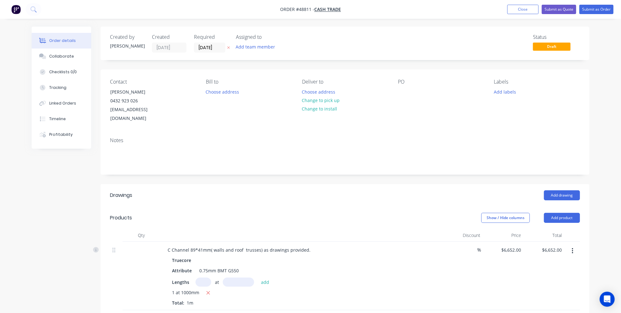
click at [188, 156] on div "Notes" at bounding box center [344, 153] width 488 height 42
click at [562, 7] on button "Submit as Quote" at bounding box center [558, 9] width 34 height 9
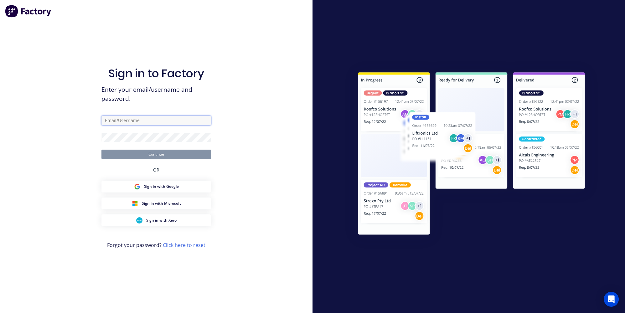
type input "jessica@dynamicsteelform.com.au"
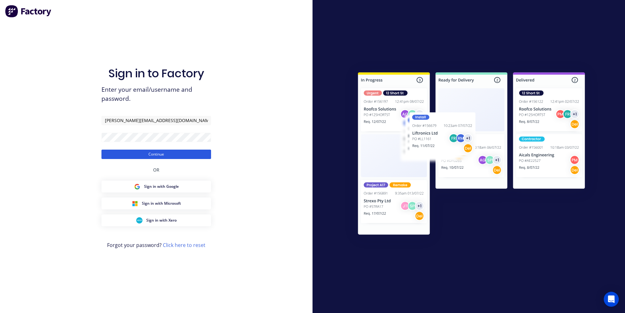
click at [172, 158] on button "Continue" at bounding box center [156, 154] width 110 height 9
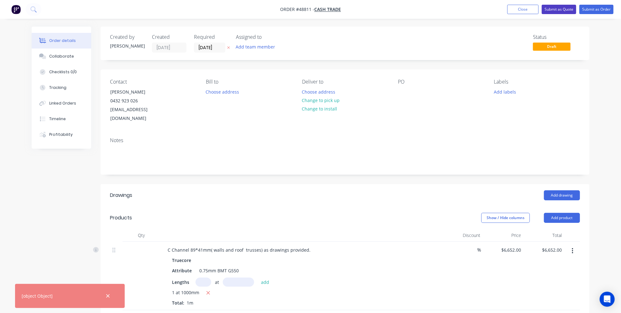
click at [556, 11] on button "Submit as Quote" at bounding box center [558, 9] width 34 height 9
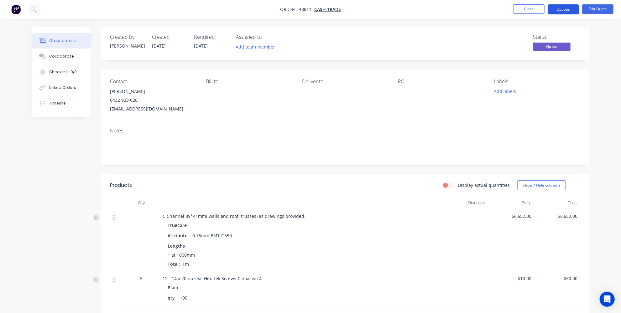
click at [560, 9] on button "Options" at bounding box center [562, 9] width 31 height 10
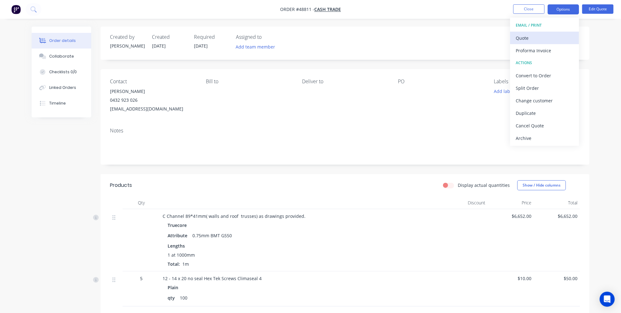
click at [541, 41] on div "Quote" at bounding box center [544, 37] width 58 height 9
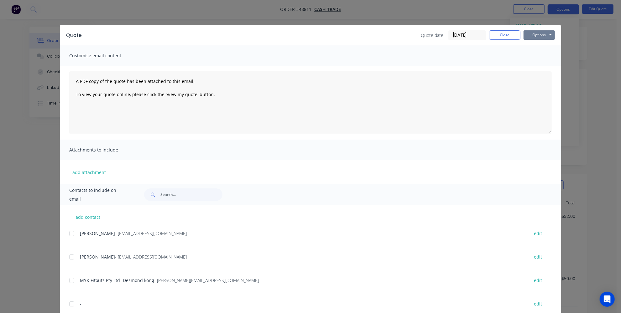
click at [532, 34] on button "Options" at bounding box center [538, 34] width 31 height 9
click at [532, 54] on button "Print" at bounding box center [543, 56] width 40 height 10
click at [505, 34] on button "Close" at bounding box center [504, 34] width 31 height 9
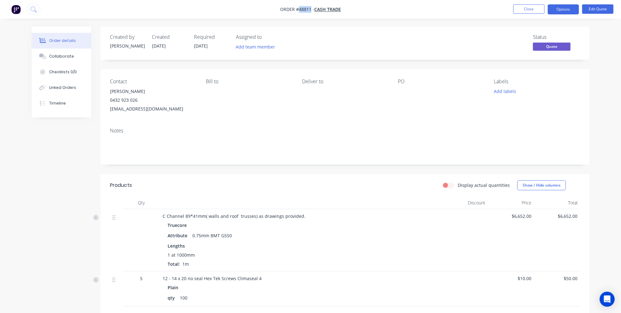
drag, startPoint x: 310, startPoint y: 8, endPoint x: 298, endPoint y: 10, distance: 12.6
click at [298, 10] on span "Order #48811 -" at bounding box center [297, 10] width 34 height 6
copy span "48811"
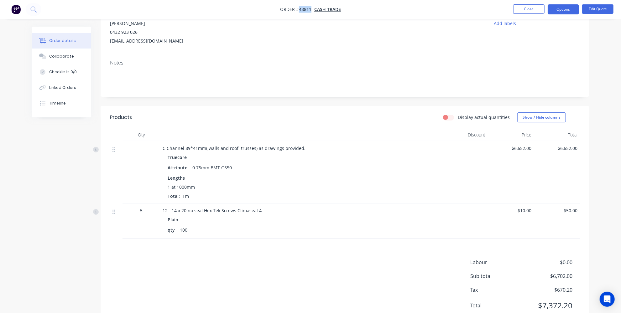
scroll to position [34, 0]
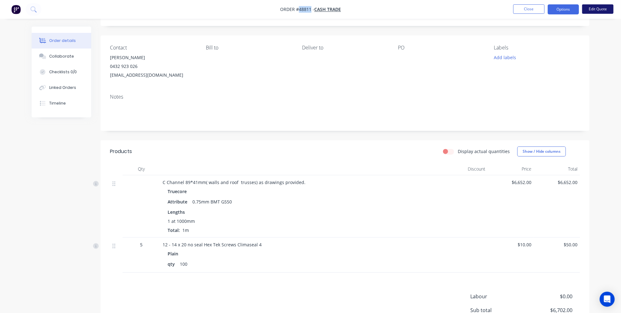
click at [591, 6] on button "Edit Quote" at bounding box center [597, 8] width 31 height 9
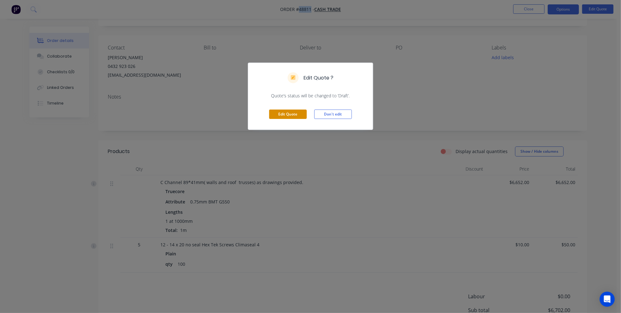
click at [286, 112] on button "Edit Quote" at bounding box center [288, 114] width 38 height 9
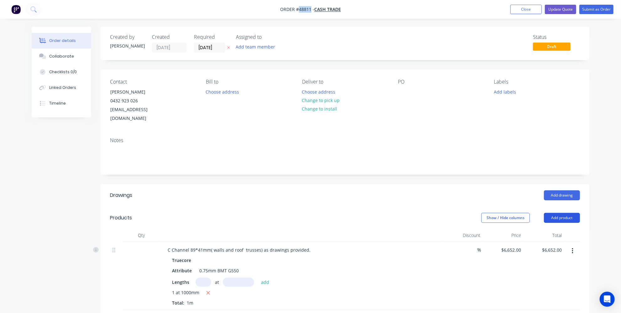
click at [559, 213] on button "Add product" at bounding box center [561, 218] width 36 height 10
click at [536, 242] on div "Basic product" at bounding box center [550, 246] width 48 height 9
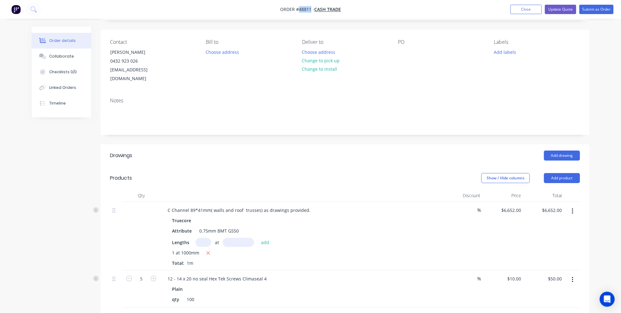
scroll to position [114, 0]
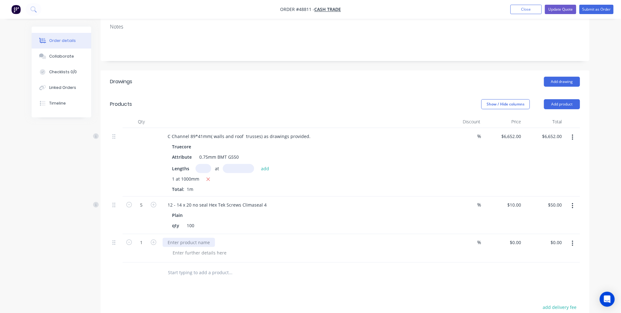
click at [194, 238] on div at bounding box center [188, 242] width 52 height 9
click at [513, 234] on div "0 $0.00" at bounding box center [502, 248] width 41 height 28
type input "$1,000.00"
click at [608, 205] on div "Order details Collaborate Checklists 0/0 Linked Orders Timeline Order details C…" at bounding box center [310, 157] width 621 height 543
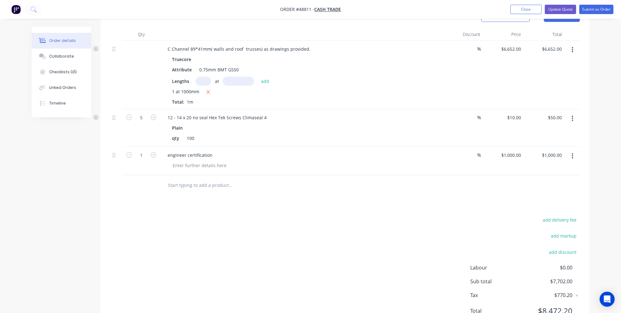
scroll to position [190, 0]
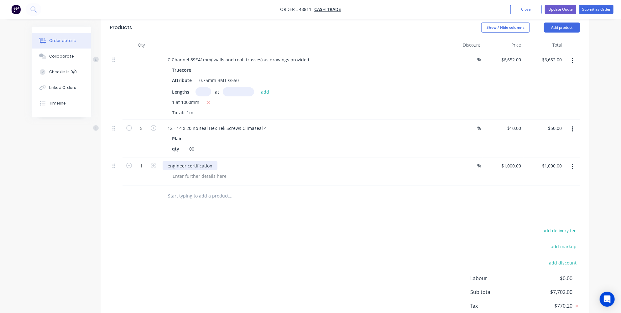
click at [205, 161] on div "engineer certification" at bounding box center [189, 165] width 55 height 9
click at [203, 172] on div at bounding box center [199, 176] width 64 height 9
click at [196, 172] on div at bounding box center [199, 176] width 64 height 9
click at [182, 172] on div "requiered for roof trusses" at bounding box center [199, 176] width 64 height 9
drag, startPoint x: 174, startPoint y: 194, endPoint x: 183, endPoint y: 155, distance: 40.2
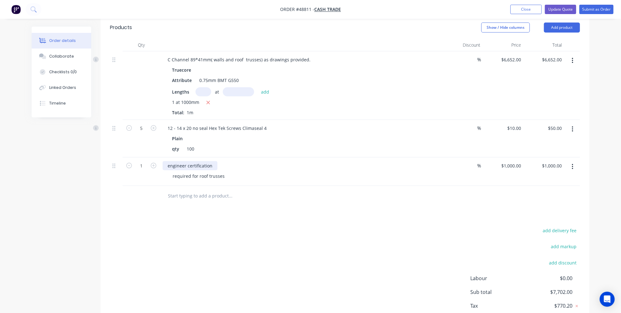
click at [174, 192] on div at bounding box center [272, 196] width 225 height 20
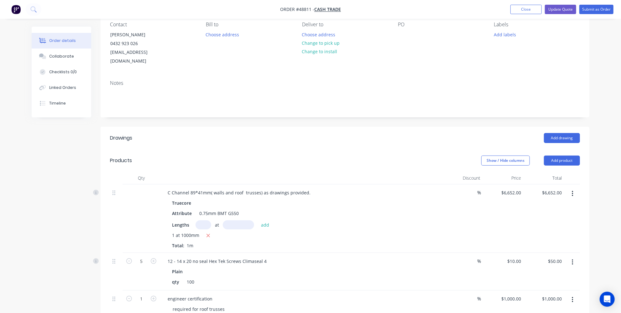
scroll to position [57, 0]
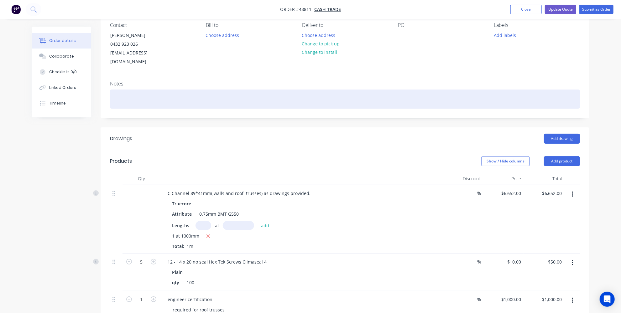
click at [282, 90] on div at bounding box center [345, 99] width 470 height 19
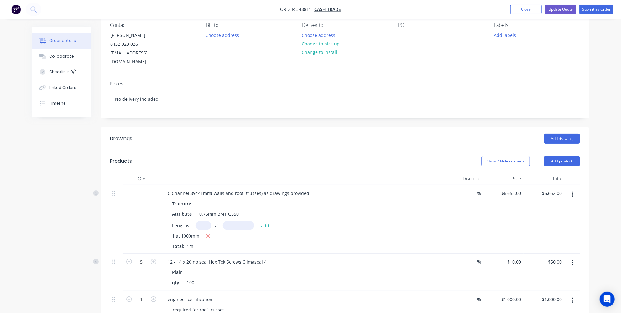
click at [277, 127] on header "Drawings Add drawing" at bounding box center [344, 138] width 488 height 23
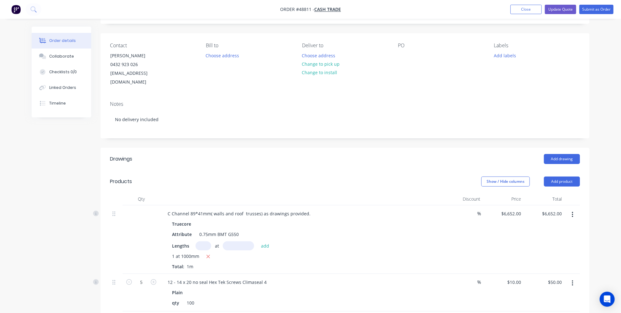
scroll to position [28, 0]
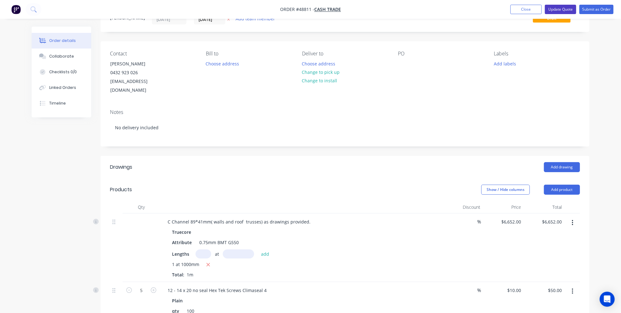
click at [563, 7] on button "Update Quote" at bounding box center [559, 9] width 31 height 9
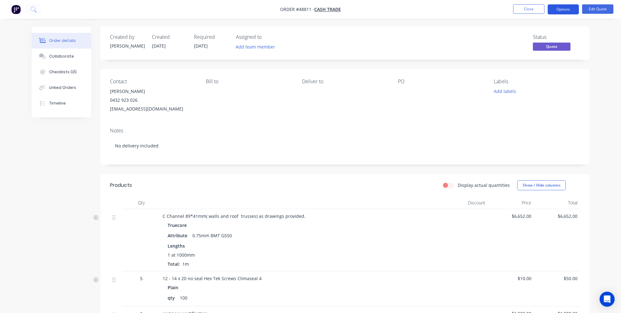
click at [559, 7] on button "Options" at bounding box center [562, 9] width 31 height 10
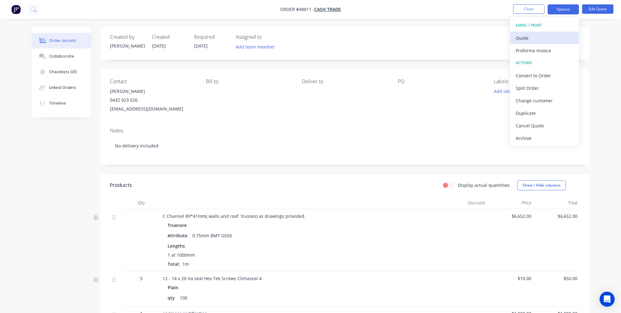
click at [532, 40] on div "Quote" at bounding box center [544, 37] width 58 height 9
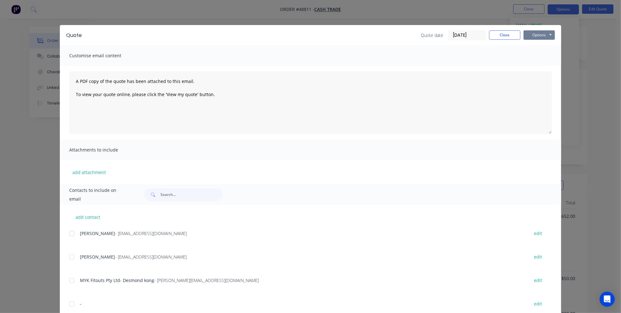
click at [531, 37] on button "Options" at bounding box center [538, 34] width 31 height 9
click at [529, 55] on button "Print" at bounding box center [543, 56] width 40 height 10
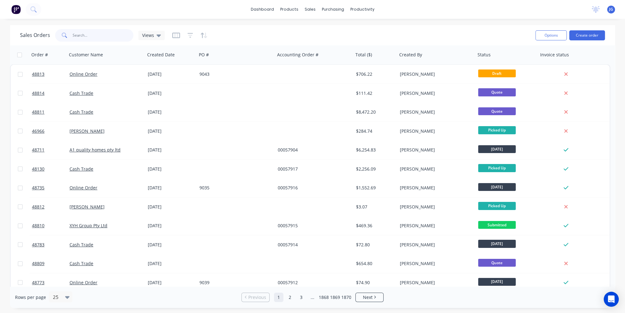
click at [106, 36] on input "text" at bounding box center [103, 35] width 61 height 13
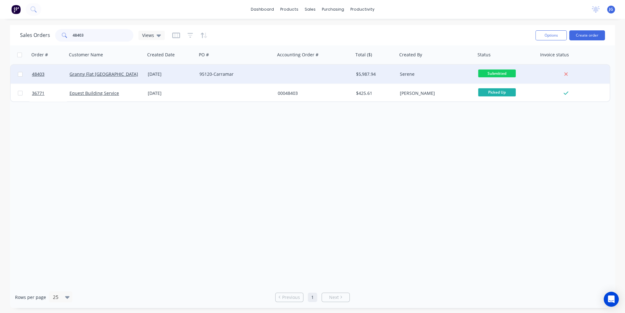
type input "48403"
click at [112, 68] on div "Granny Flat [GEOGRAPHIC_DATA]" at bounding box center [106, 74] width 78 height 19
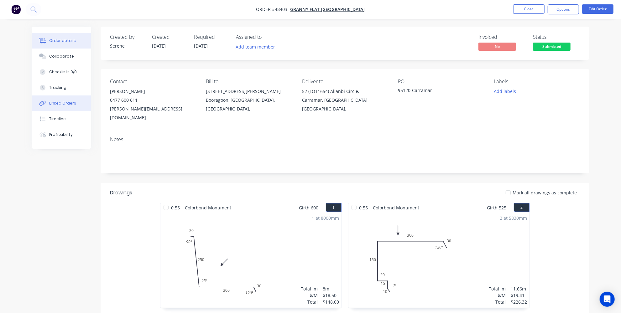
click at [54, 102] on div "Linked Orders" at bounding box center [62, 103] width 27 height 6
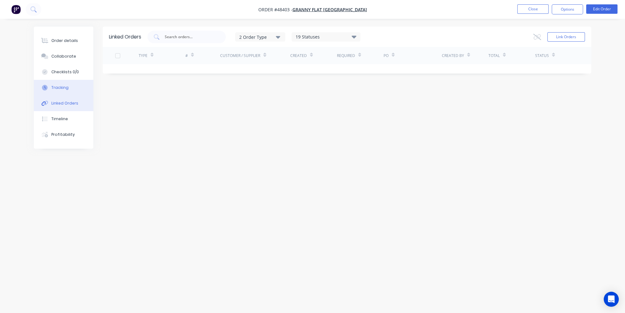
click at [67, 85] on button "Tracking" at bounding box center [63, 88] width 59 height 16
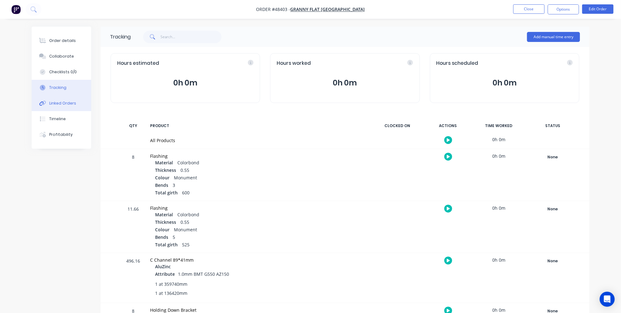
click at [63, 105] on div "Linked Orders" at bounding box center [62, 103] width 27 height 6
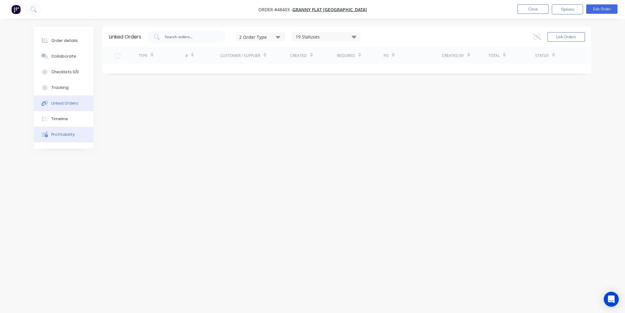
click at [56, 135] on div "Profitability" at bounding box center [62, 135] width 23 height 6
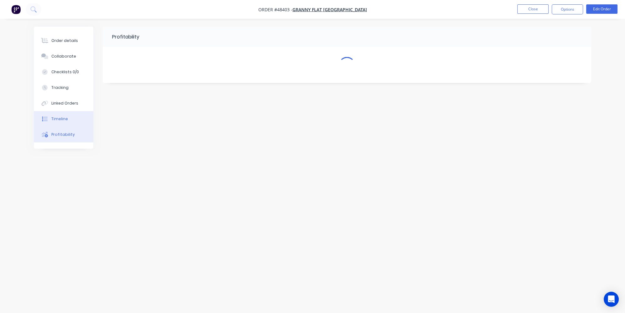
click at [65, 115] on button "Timeline" at bounding box center [63, 119] width 59 height 16
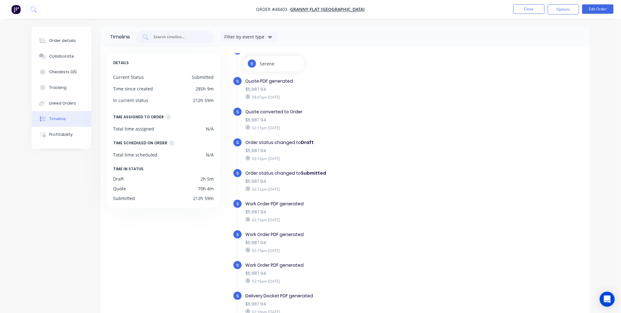
scroll to position [52, 0]
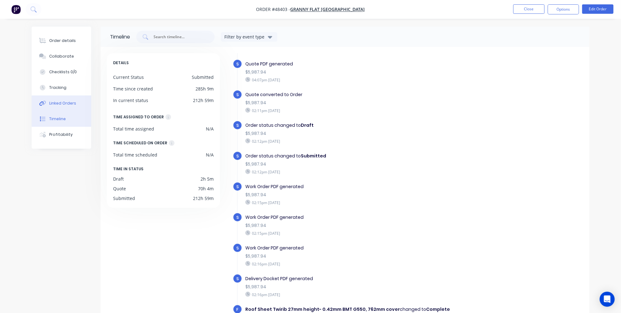
click at [52, 103] on div "Linked Orders" at bounding box center [62, 103] width 27 height 6
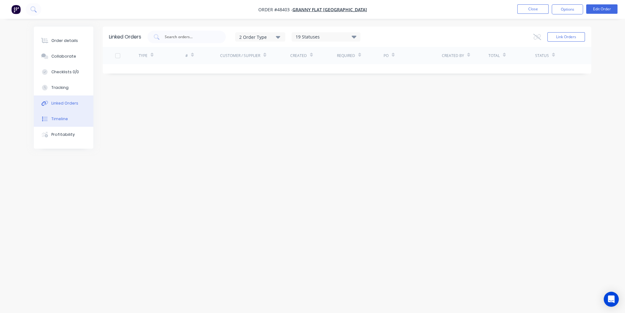
click at [49, 113] on button "Timeline" at bounding box center [63, 119] width 59 height 16
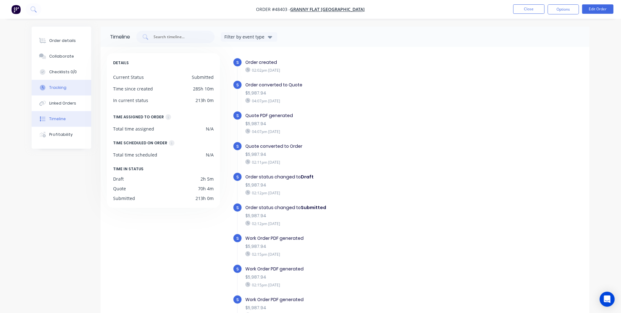
click at [60, 89] on div "Tracking" at bounding box center [57, 88] width 17 height 6
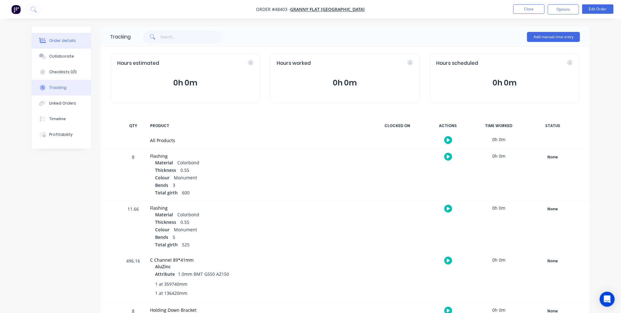
click at [61, 41] on div "Order details" at bounding box center [62, 41] width 27 height 6
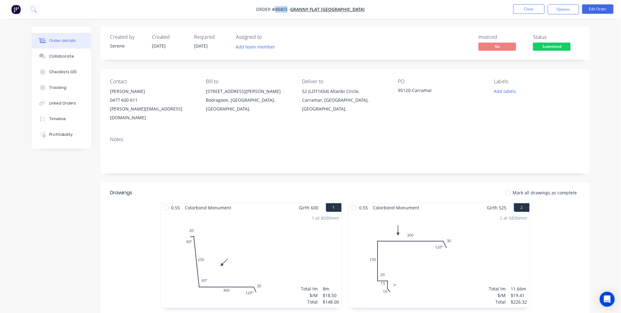
drag, startPoint x: 304, startPoint y: 10, endPoint x: 292, endPoint y: 10, distance: 11.9
click at [290, 10] on span "Order #48403 -" at bounding box center [273, 10] width 34 height 6
copy span "48403"
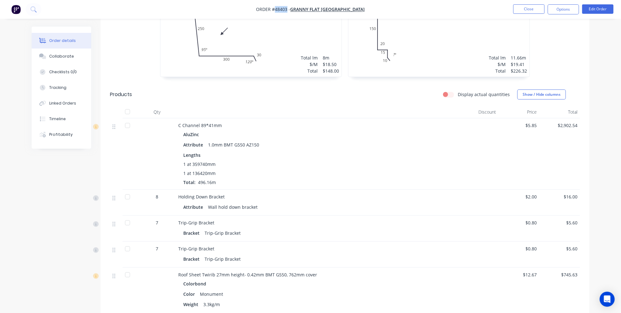
scroll to position [256, 0]
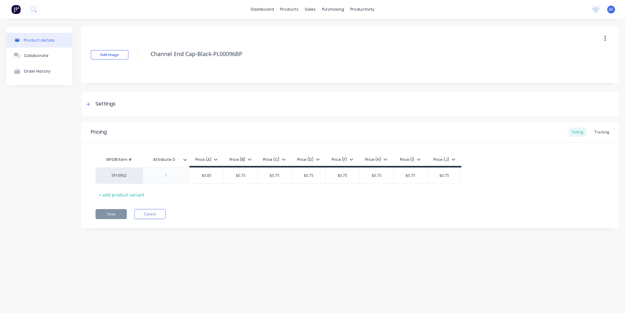
type textarea "x"
click at [317, 34] on link "Sales Orders" at bounding box center [342, 29] width 83 height 13
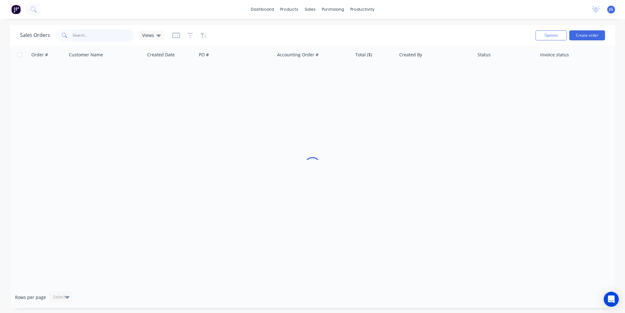
click at [103, 33] on input "text" at bounding box center [103, 35] width 61 height 13
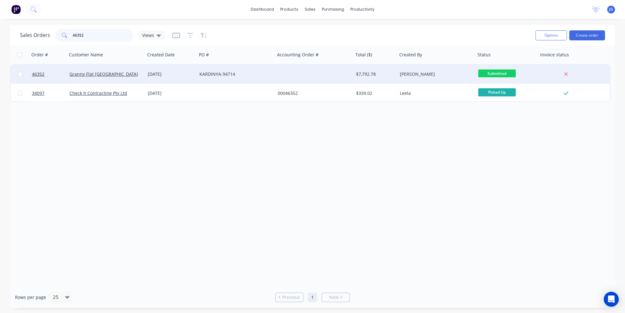
type input "46352"
click at [130, 74] on div "Granny Flat [GEOGRAPHIC_DATA]" at bounding box center [105, 74] width 70 height 6
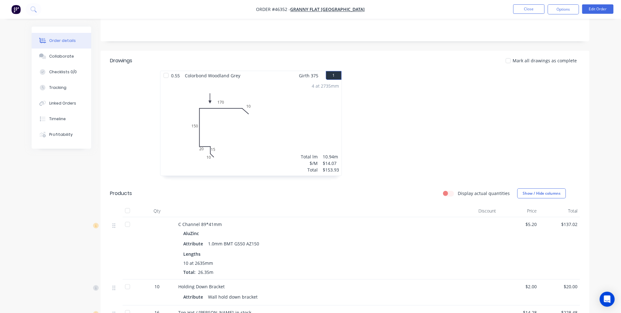
scroll to position [142, 0]
click at [69, 87] on button "Tracking" at bounding box center [61, 88] width 59 height 16
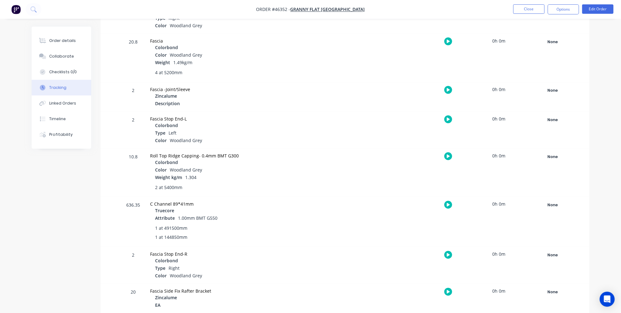
scroll to position [729, 0]
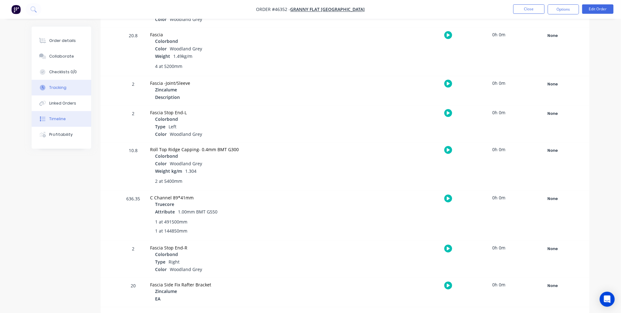
click at [60, 115] on button "Timeline" at bounding box center [61, 119] width 59 height 16
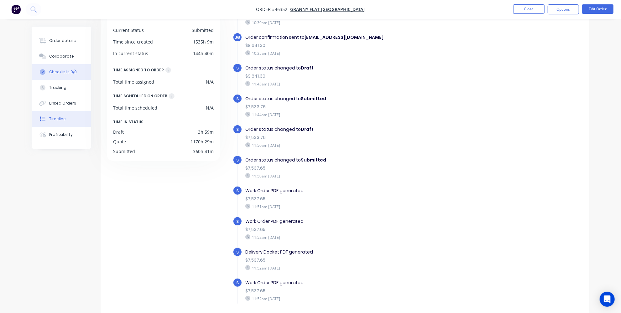
scroll to position [214, 0]
click at [65, 42] on div "Order details" at bounding box center [62, 41] width 27 height 6
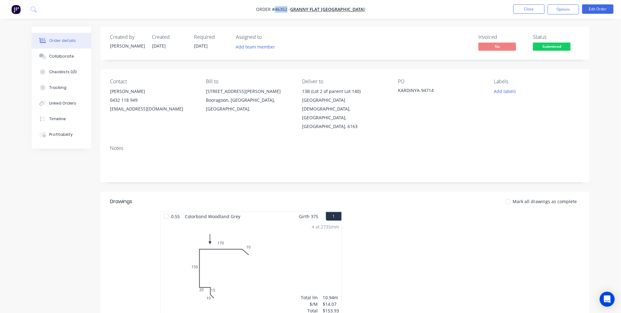
drag, startPoint x: 305, startPoint y: 9, endPoint x: 293, endPoint y: 9, distance: 11.9
click at [290, 9] on span "Order #46352 -" at bounding box center [273, 10] width 34 height 6
copy span "46352"
